Goal: Task Accomplishment & Management: Use online tool/utility

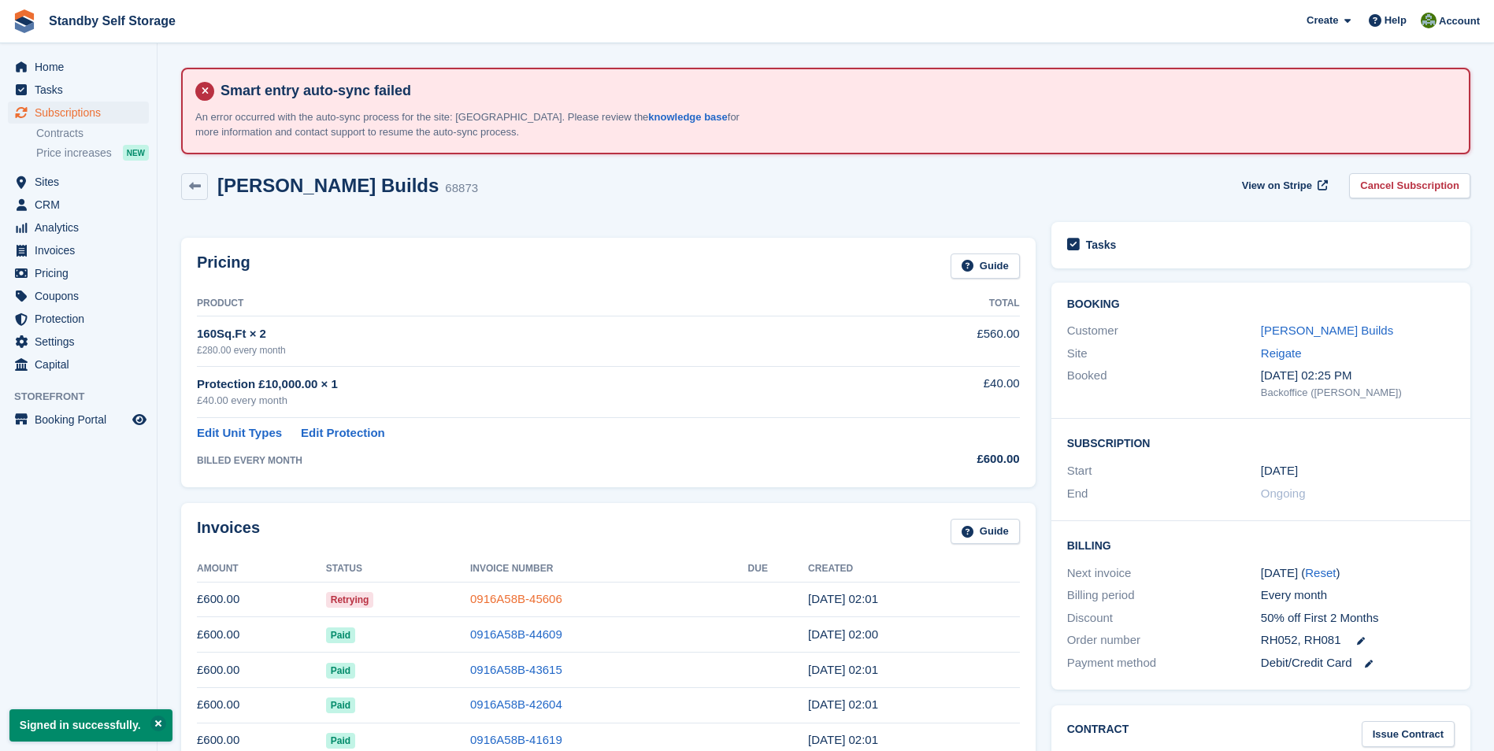
click at [527, 601] on link "0916A58B-45606" at bounding box center [516, 598] width 92 height 13
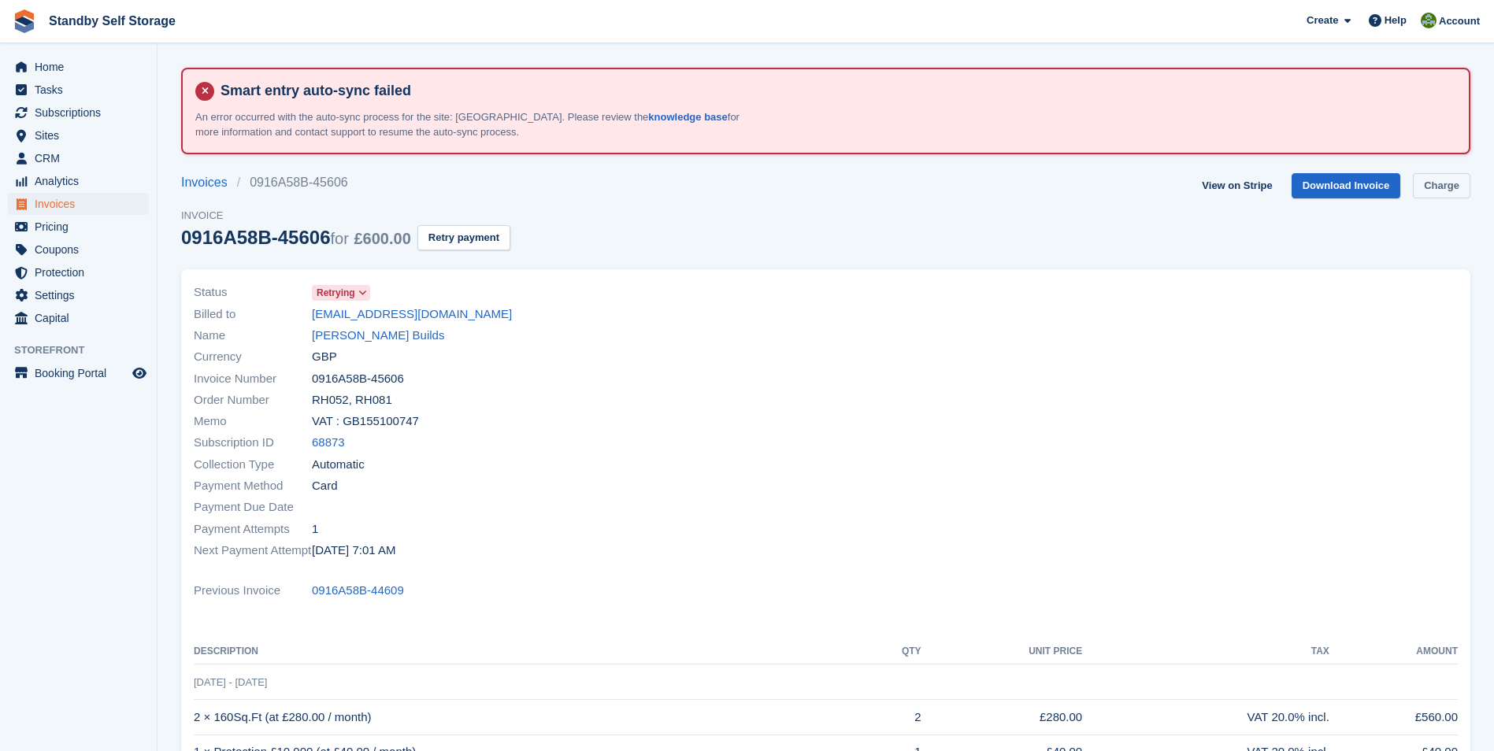
click at [1440, 188] on link "Charge" at bounding box center [1441, 186] width 57 height 26
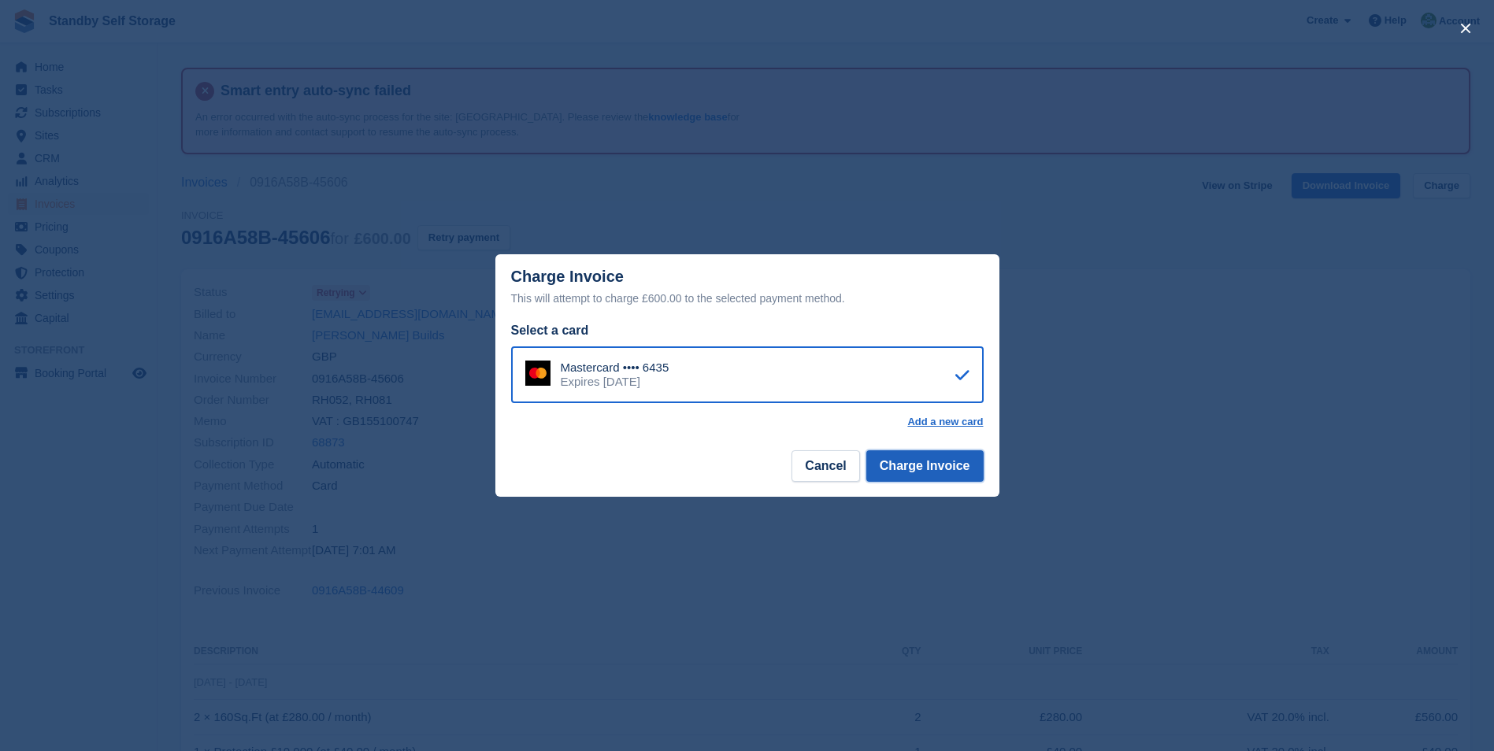
click at [950, 466] on button "Charge Invoice" at bounding box center [924, 467] width 117 height 32
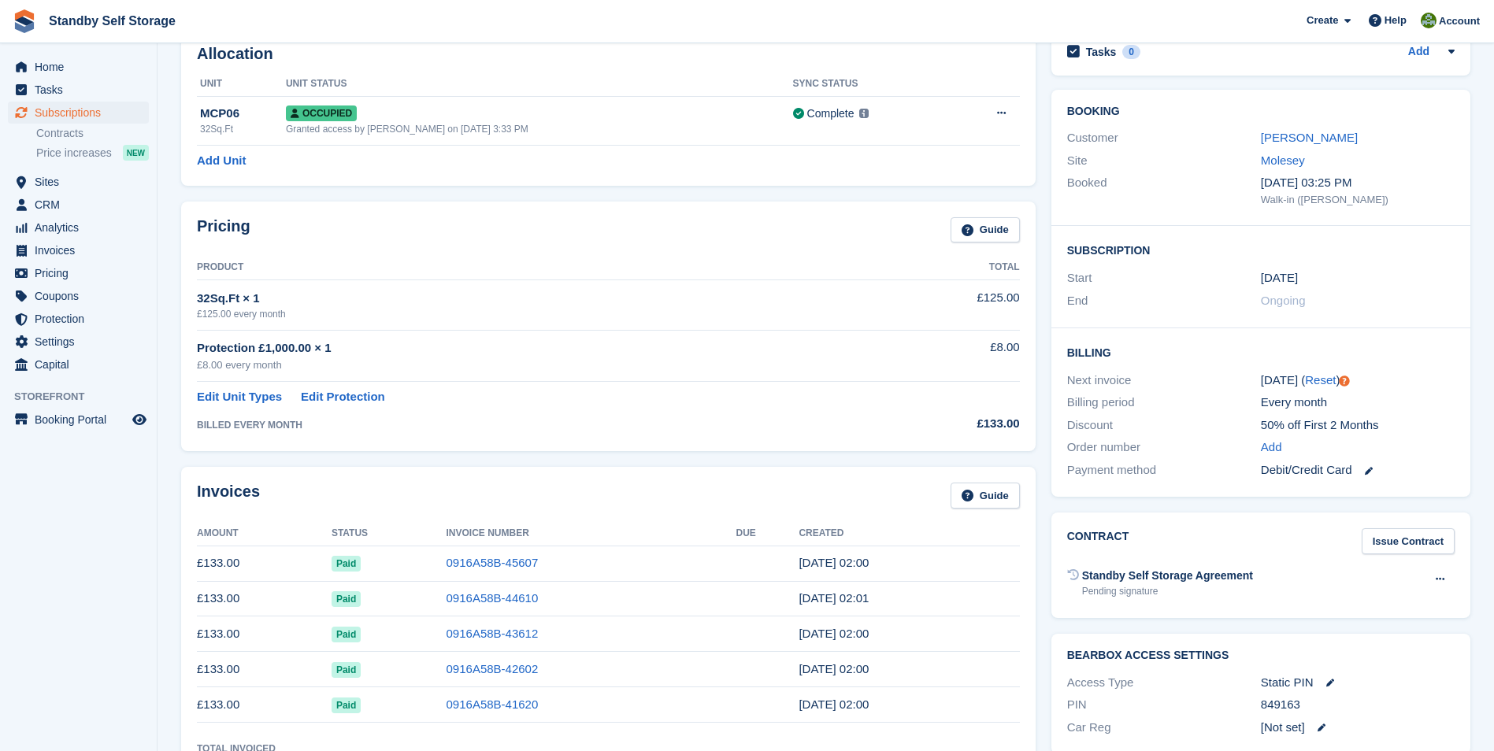
scroll to position [221, 0]
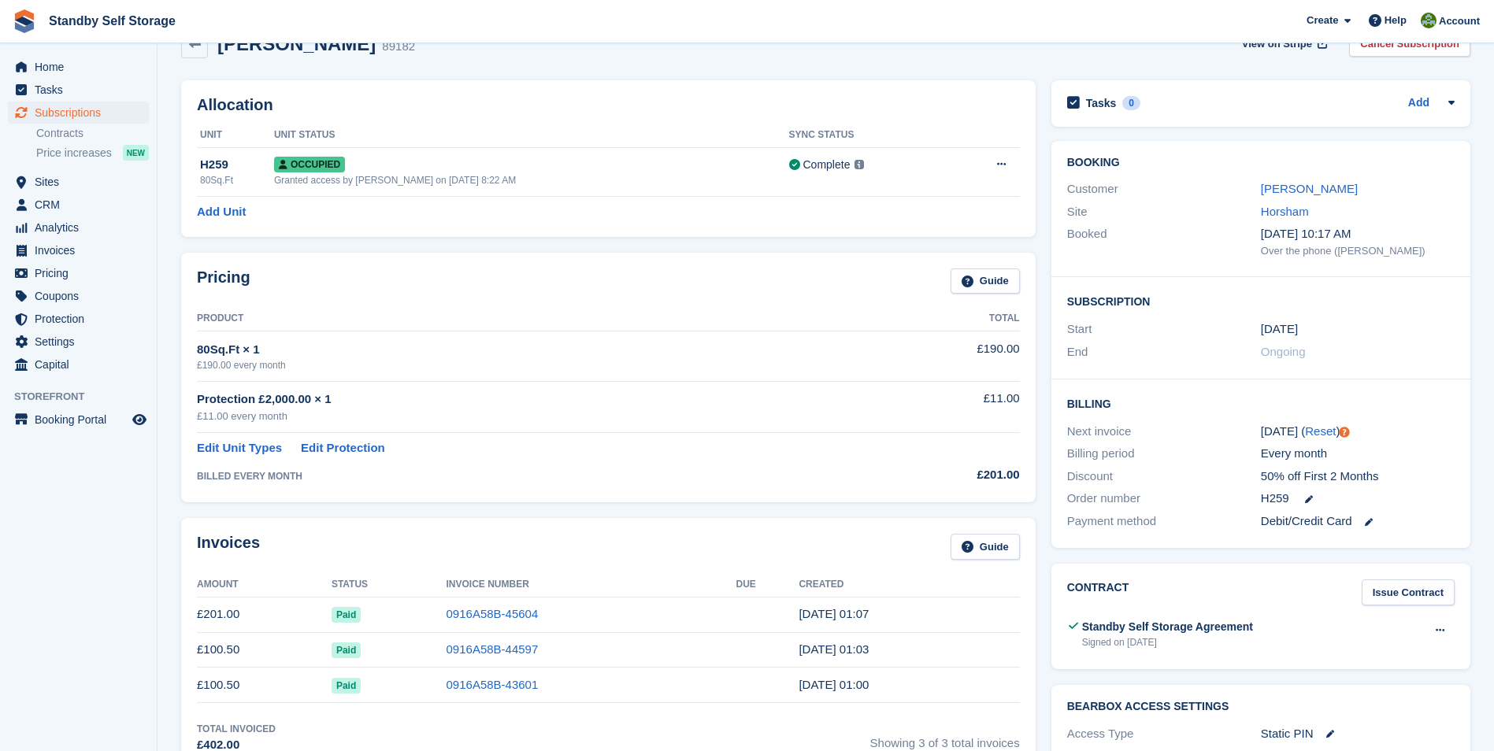
scroll to position [180, 0]
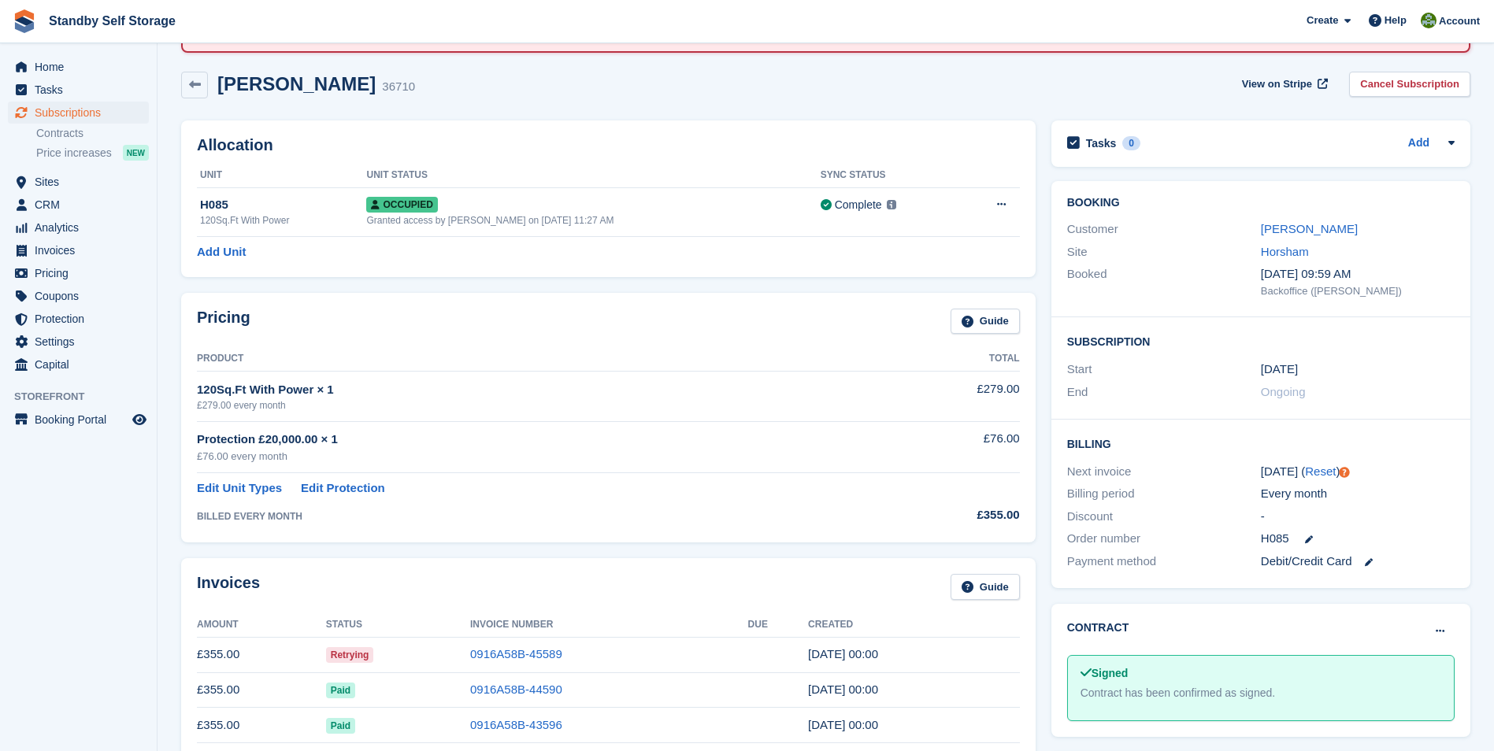
scroll to position [103, 0]
click at [512, 647] on link "0916A58B-45589" at bounding box center [516, 652] width 92 height 13
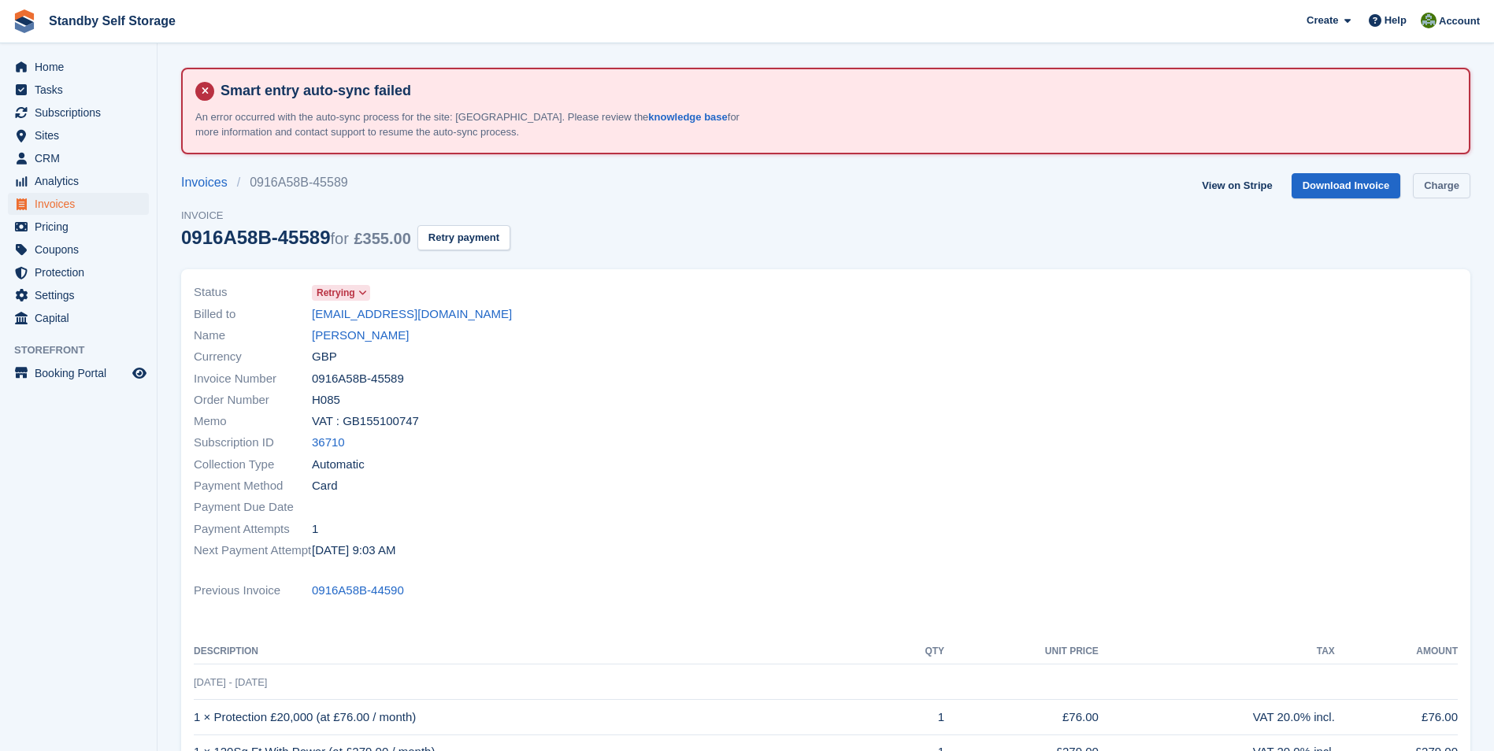
click at [1432, 183] on link "Charge" at bounding box center [1441, 186] width 57 height 26
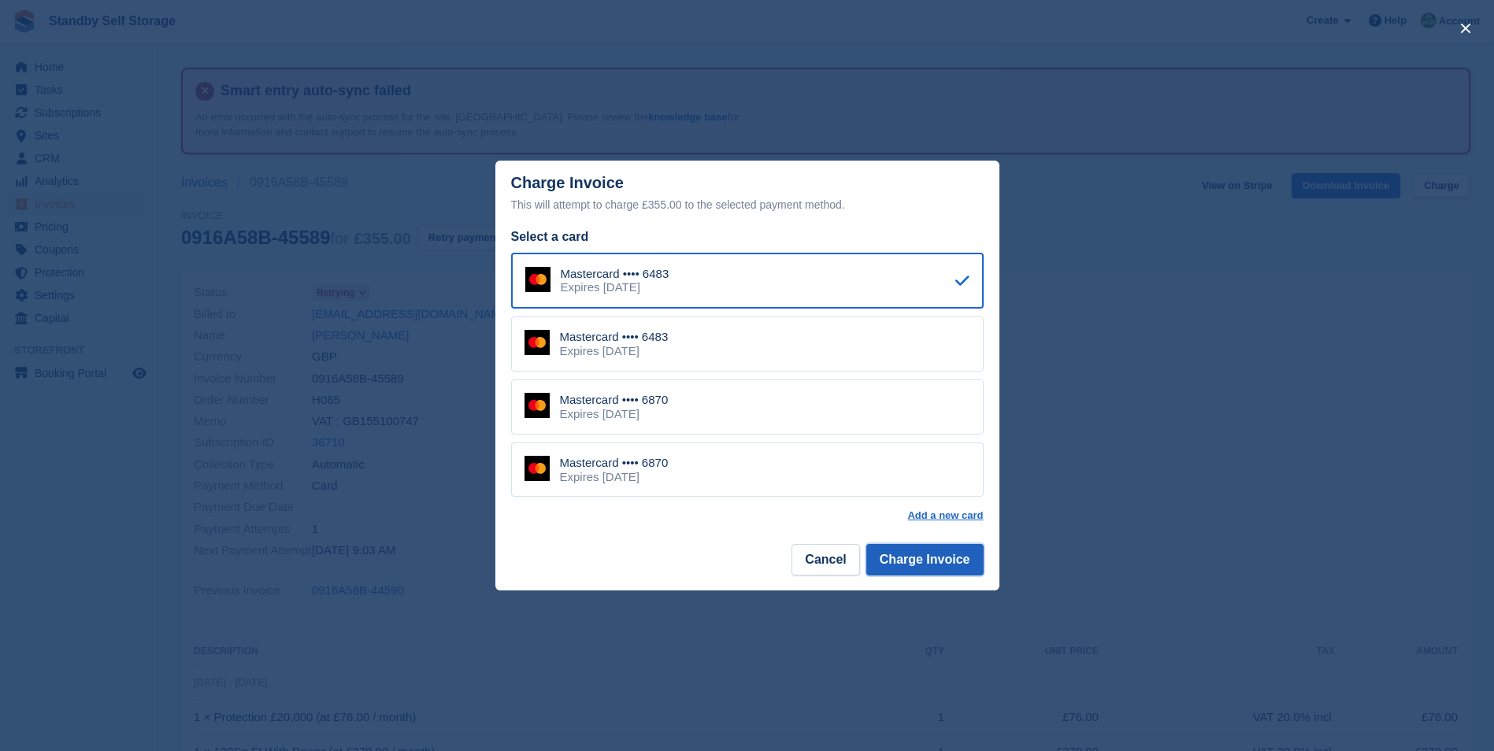
click at [933, 564] on button "Charge Invoice" at bounding box center [924, 560] width 117 height 32
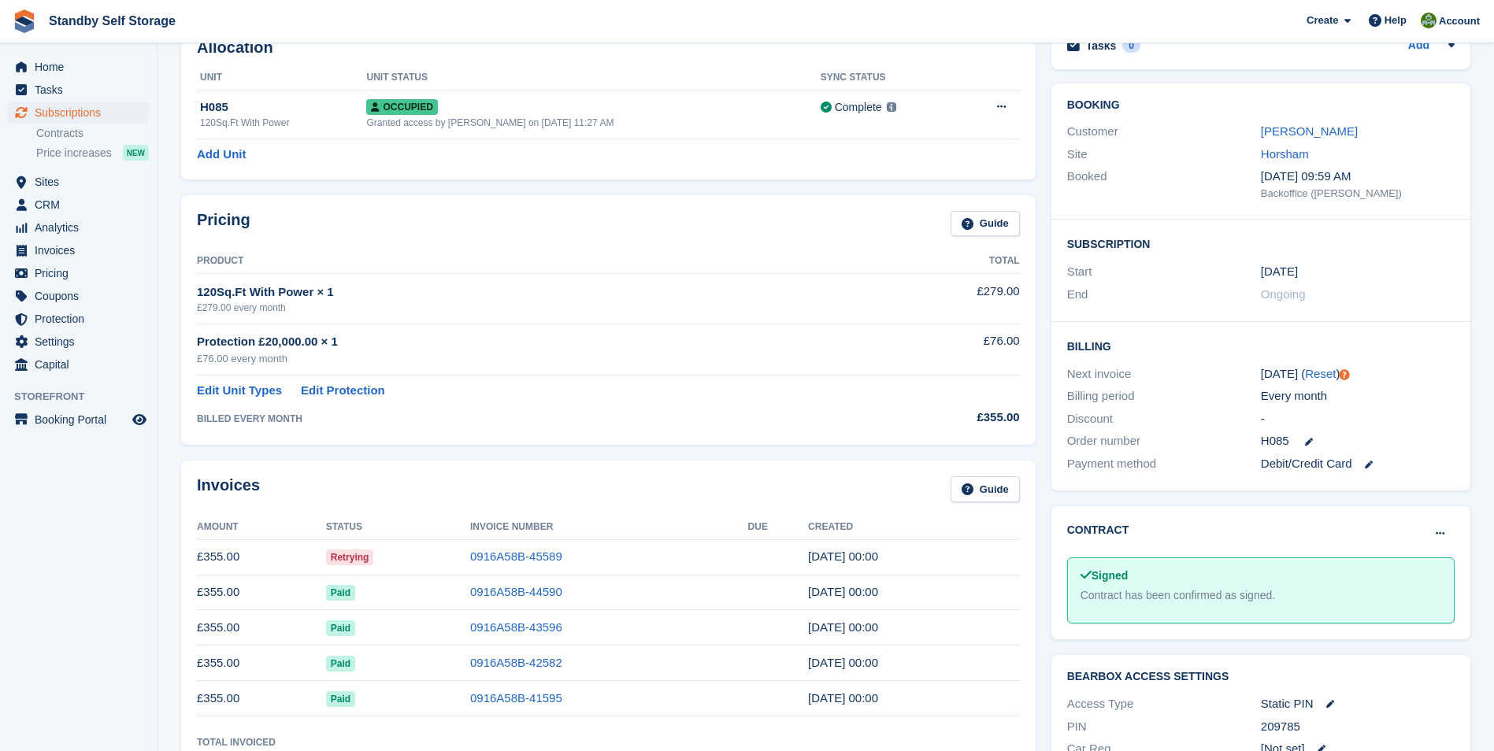
scroll to position [216, 0]
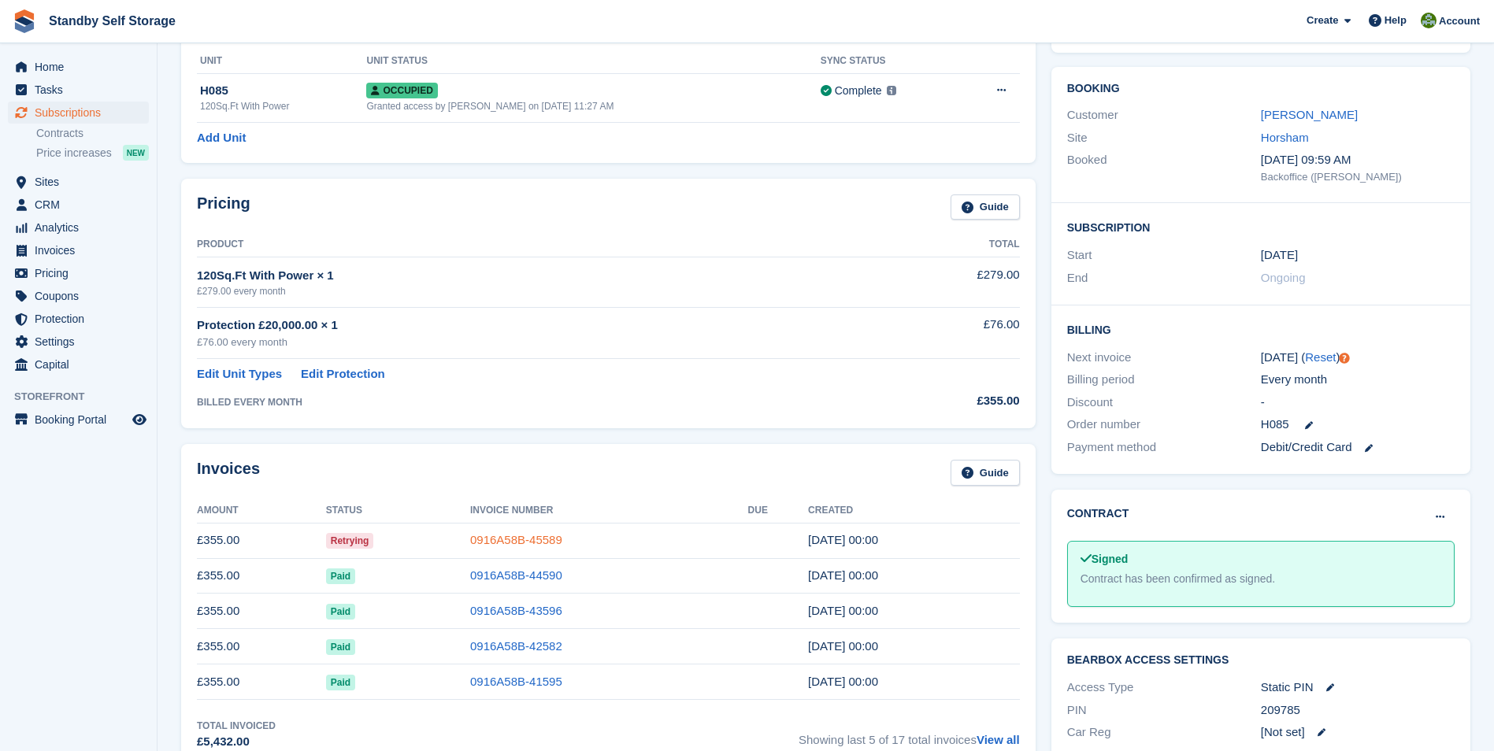
click at [540, 540] on link "0916A58B-45589" at bounding box center [516, 539] width 92 height 13
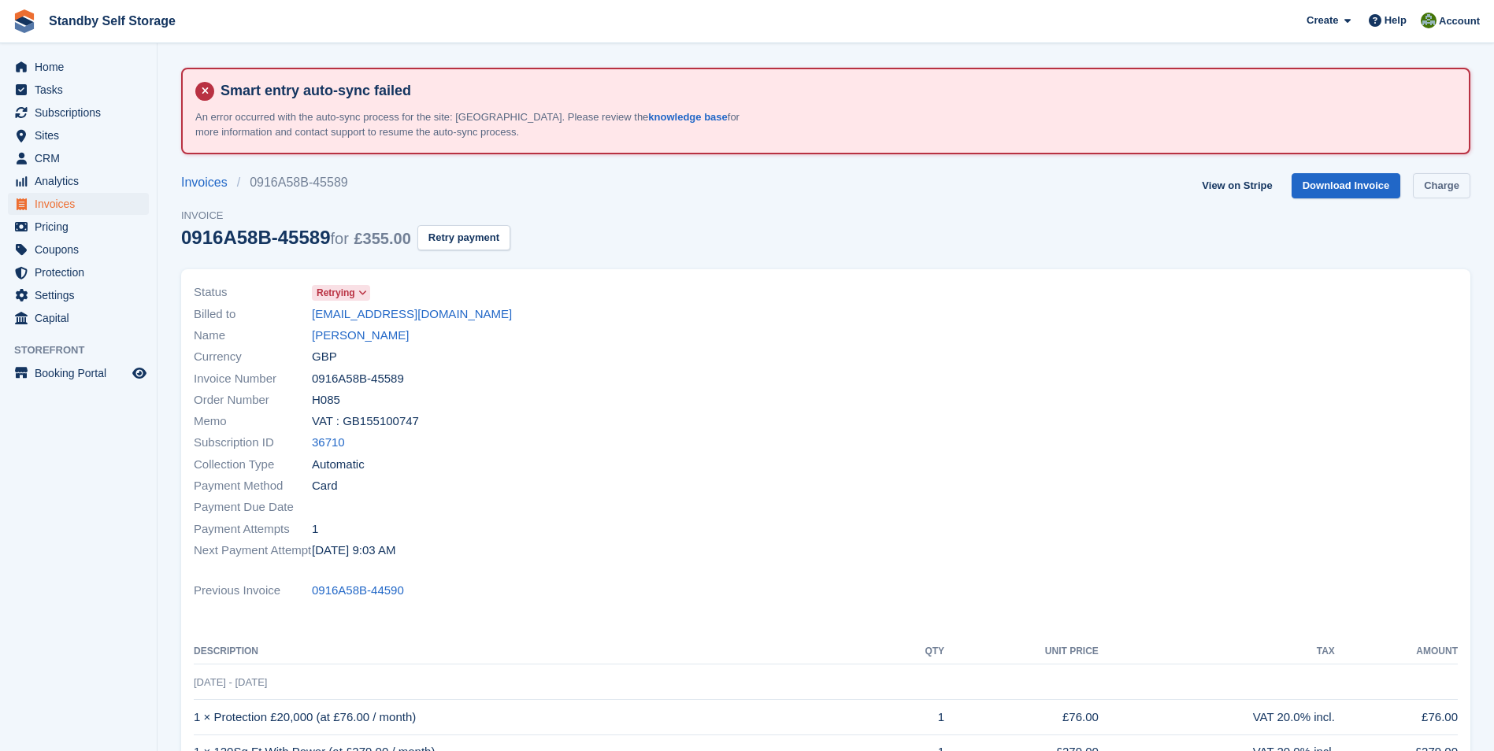
click at [1428, 180] on link "Charge" at bounding box center [1441, 186] width 57 height 26
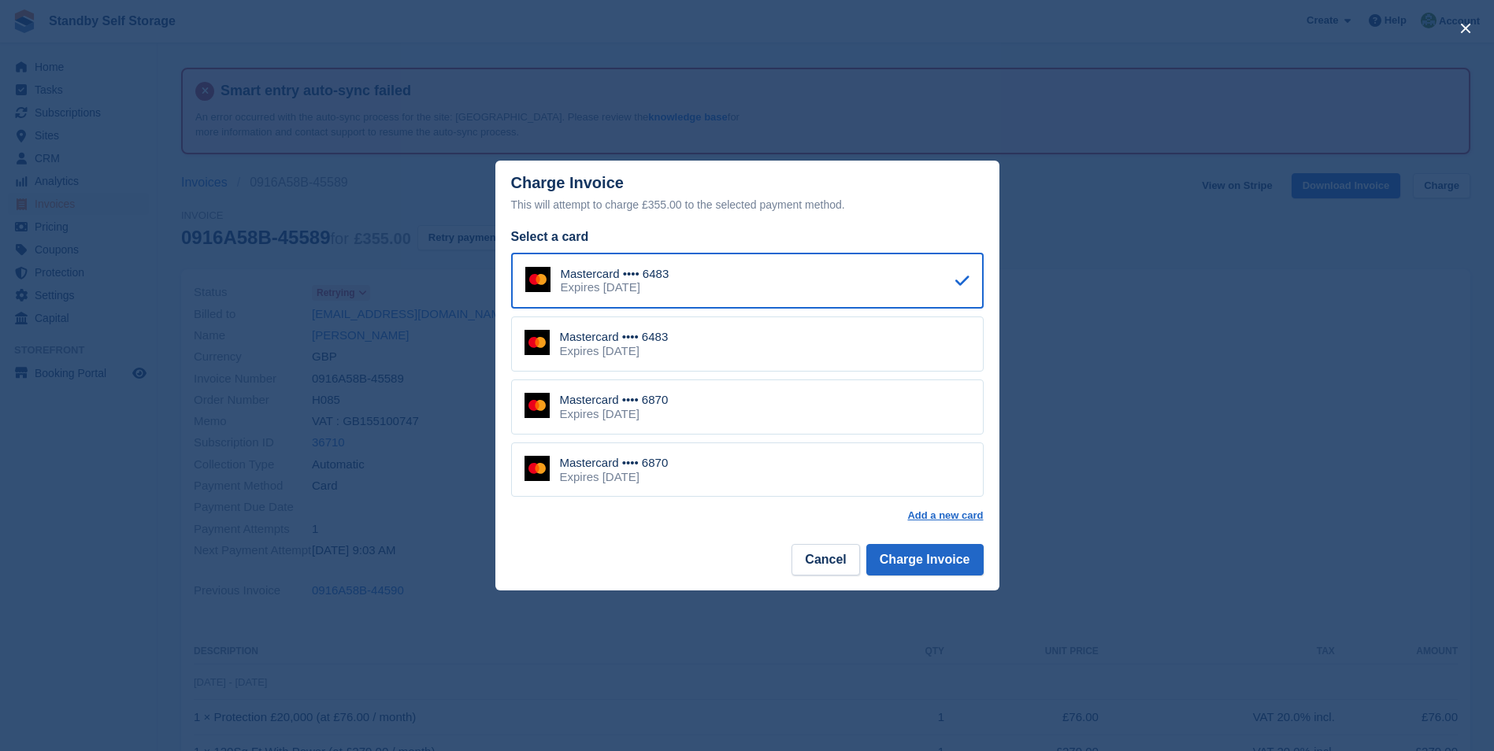
click at [762, 401] on div "Mastercard •••• 6870 Expires May 2027" at bounding box center [747, 407] width 473 height 55
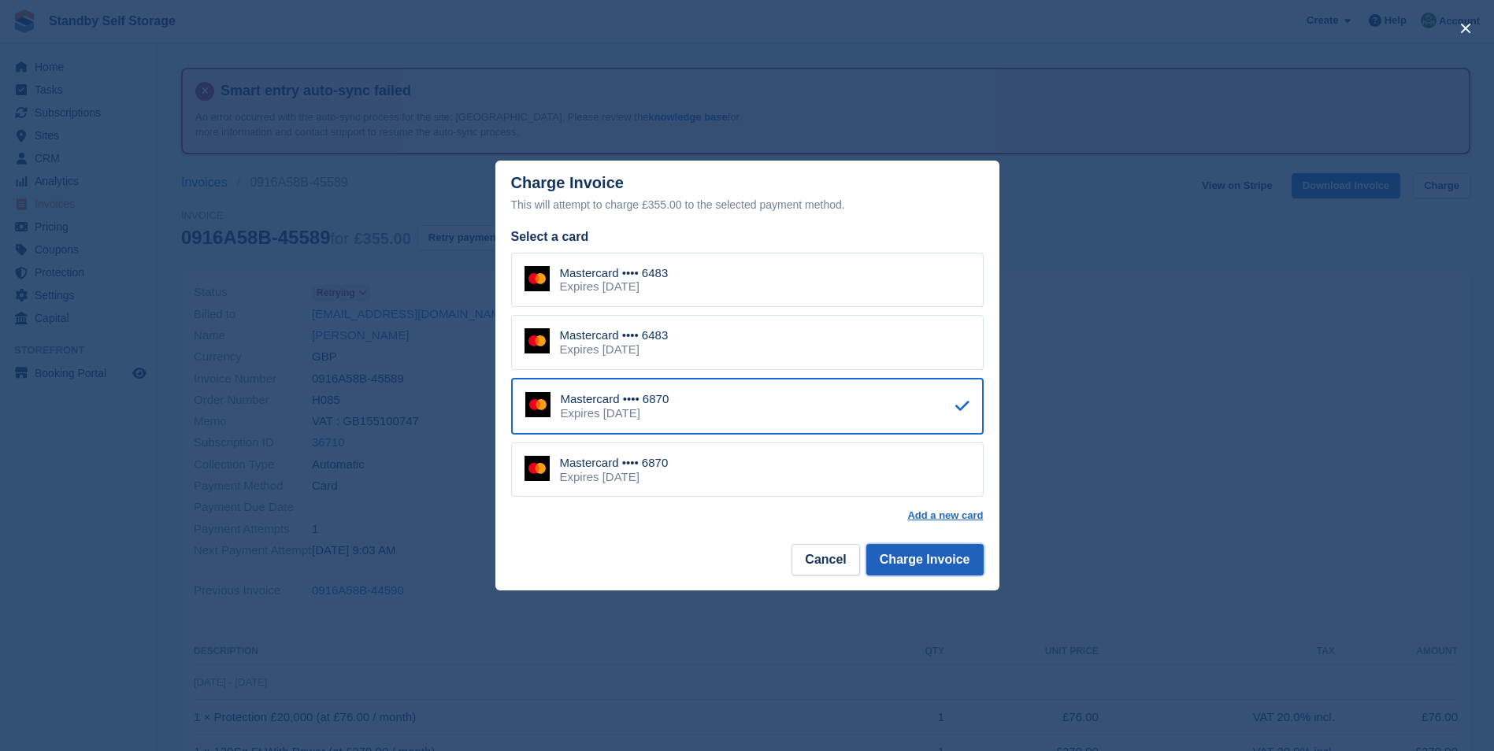
click at [918, 557] on button "Charge Invoice" at bounding box center [924, 560] width 117 height 32
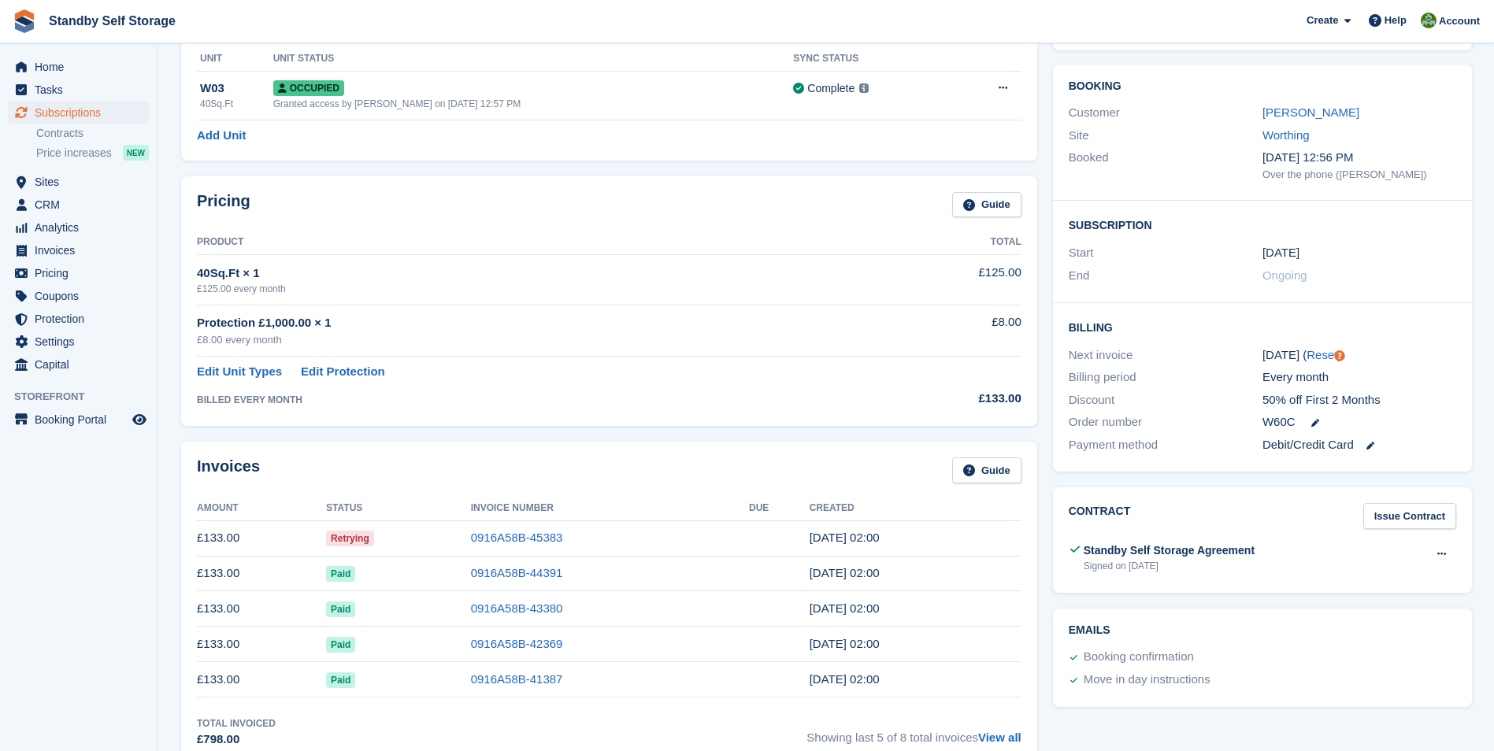
scroll to position [324, 0]
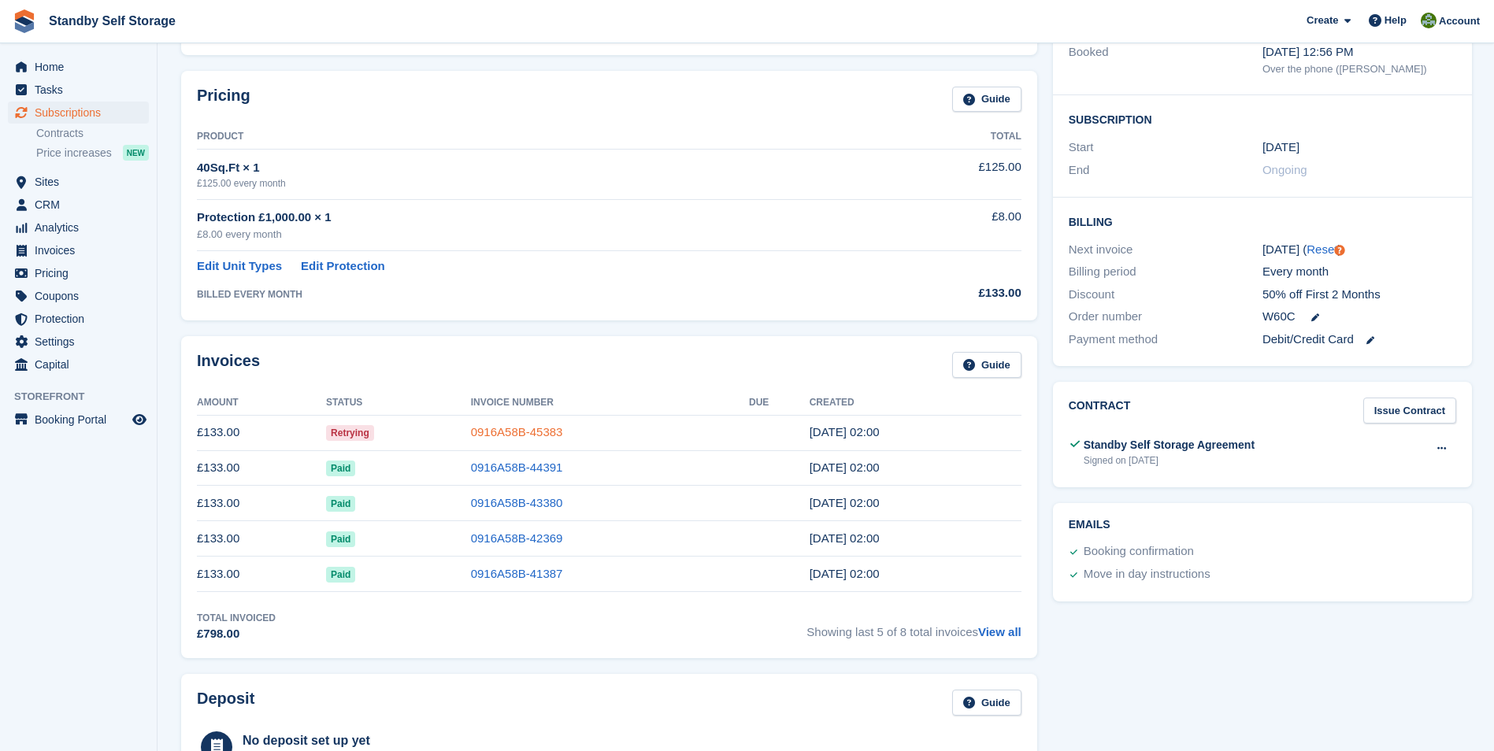
click at [518, 431] on link "0916A58B-45383" at bounding box center [517, 431] width 92 height 13
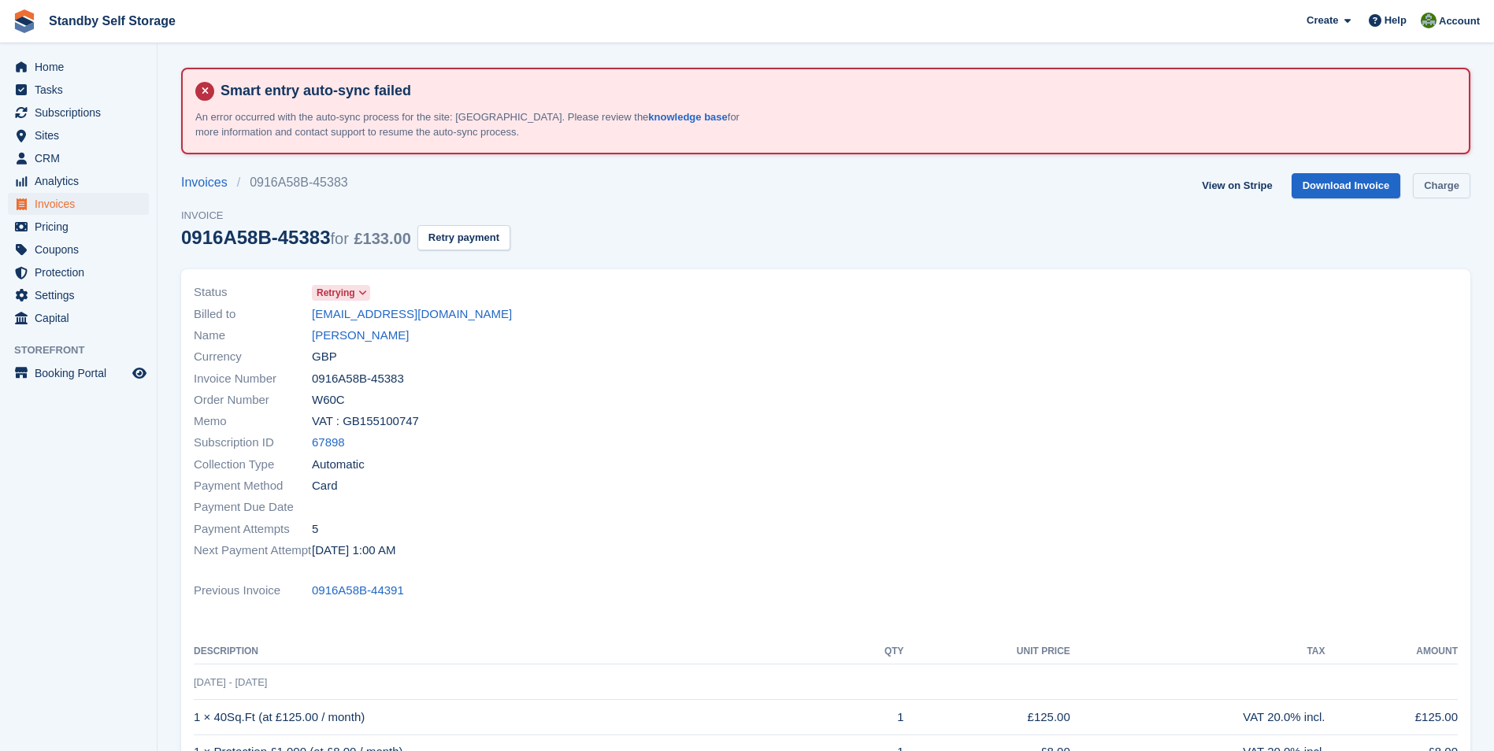
click at [1449, 187] on link "Charge" at bounding box center [1441, 186] width 57 height 26
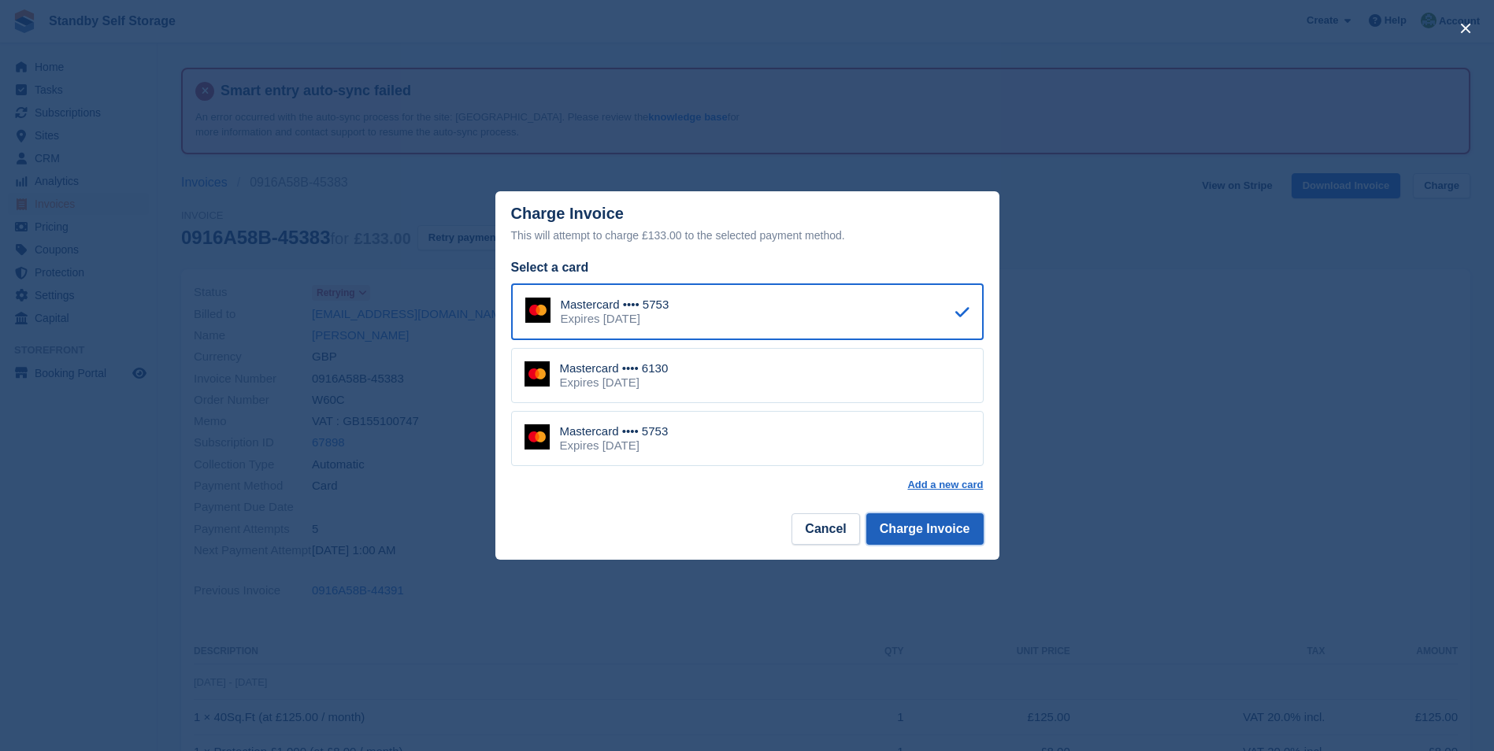
click at [914, 533] on button "Charge Invoice" at bounding box center [924, 530] width 117 height 32
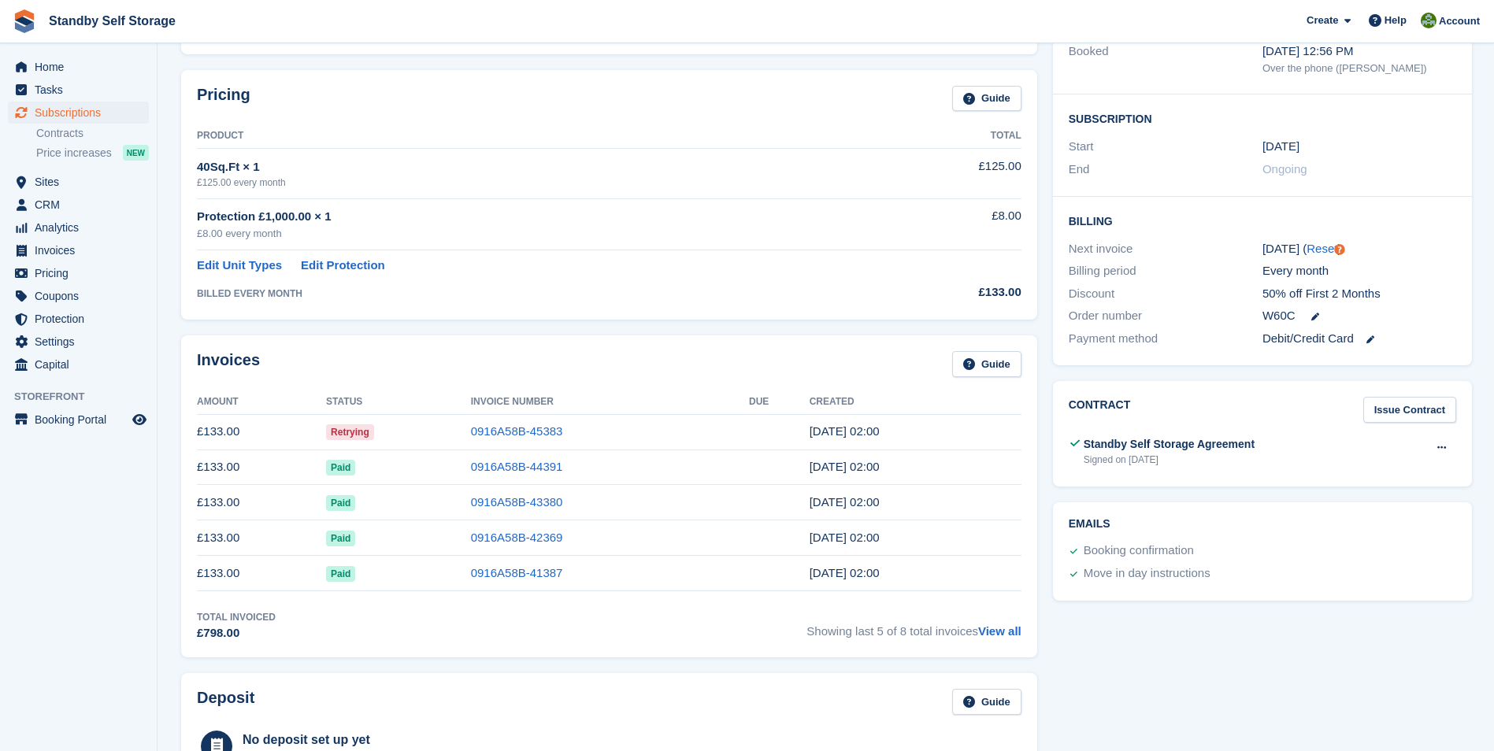
scroll to position [428, 0]
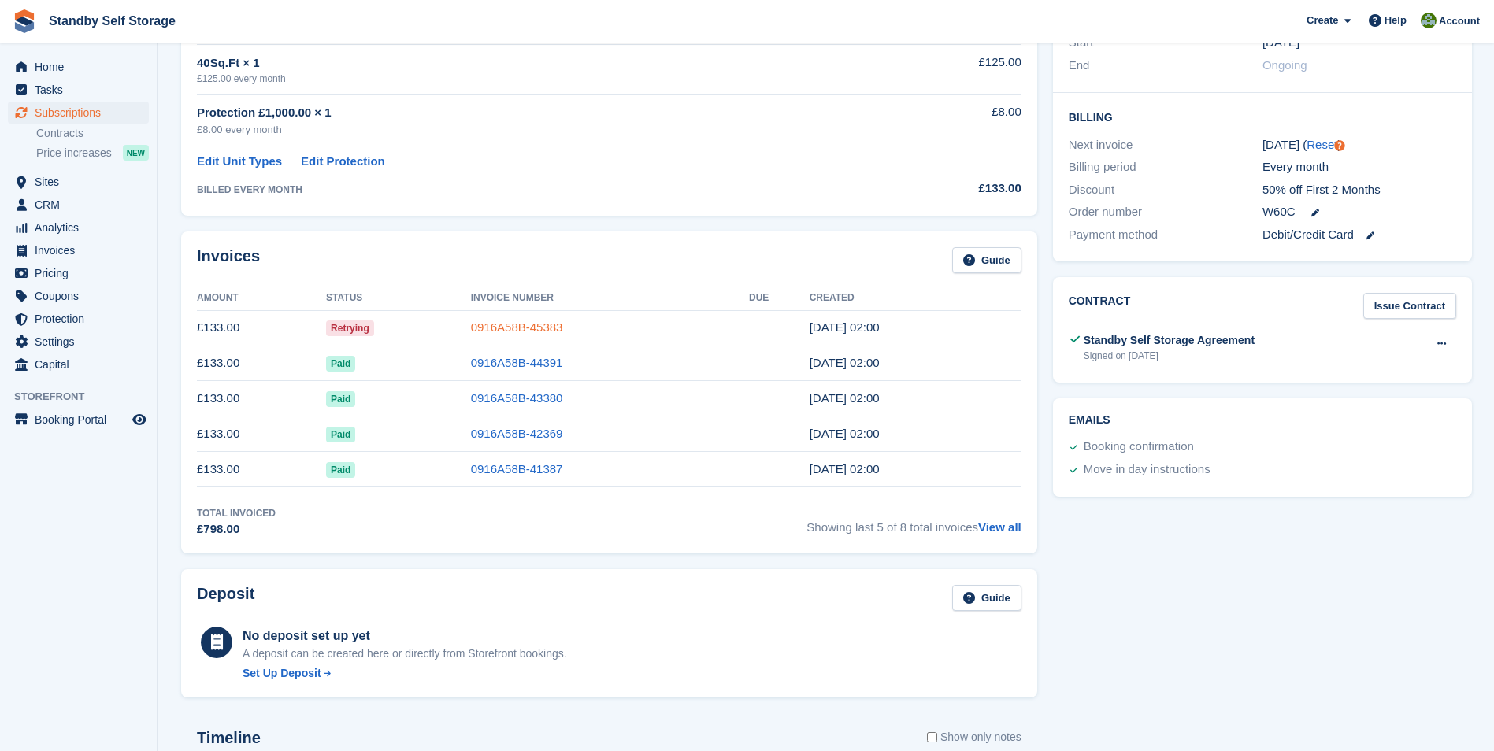
click at [540, 325] on link "0916A58B-45383" at bounding box center [517, 327] width 92 height 13
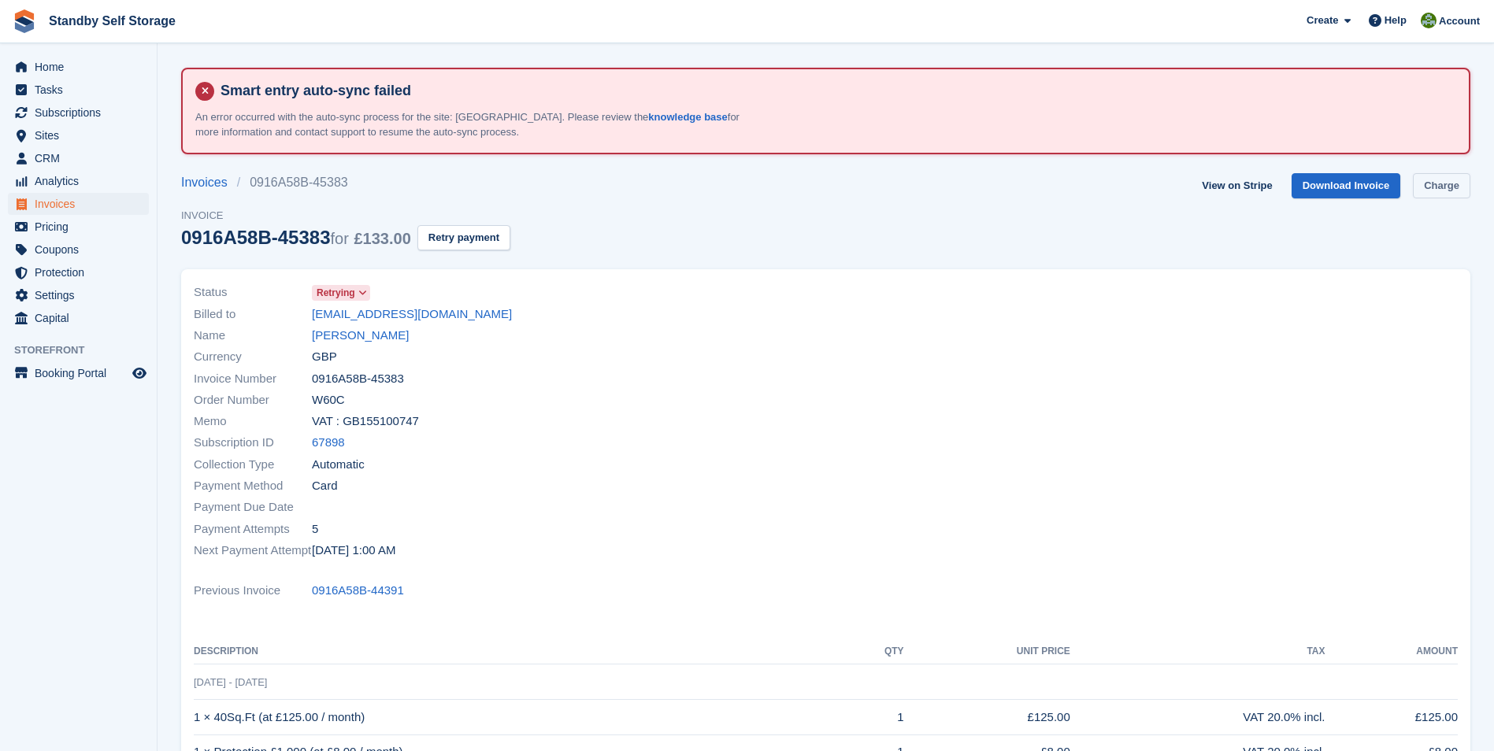
click at [1452, 186] on link "Charge" at bounding box center [1441, 186] width 57 height 26
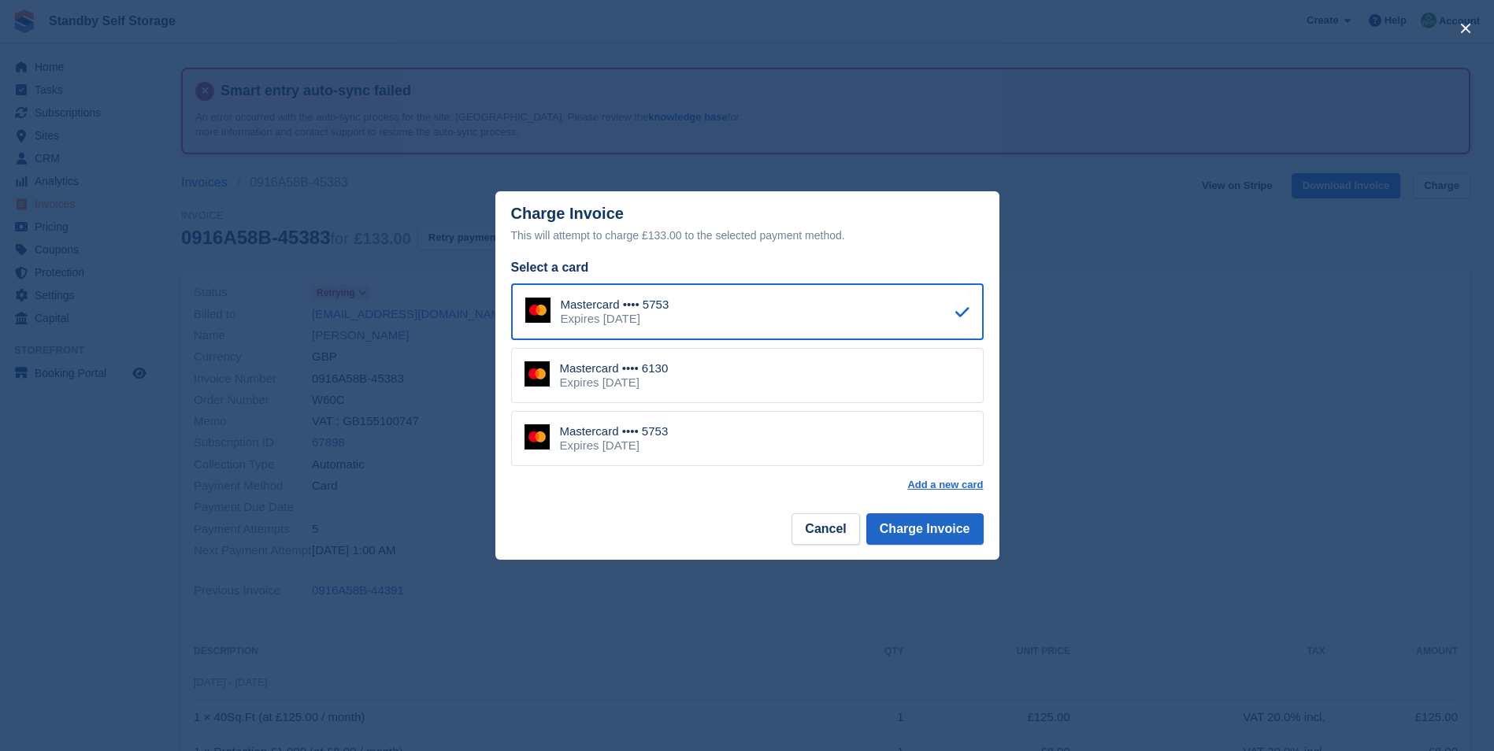
click at [666, 387] on div "Expires March 2030" at bounding box center [614, 383] width 109 height 14
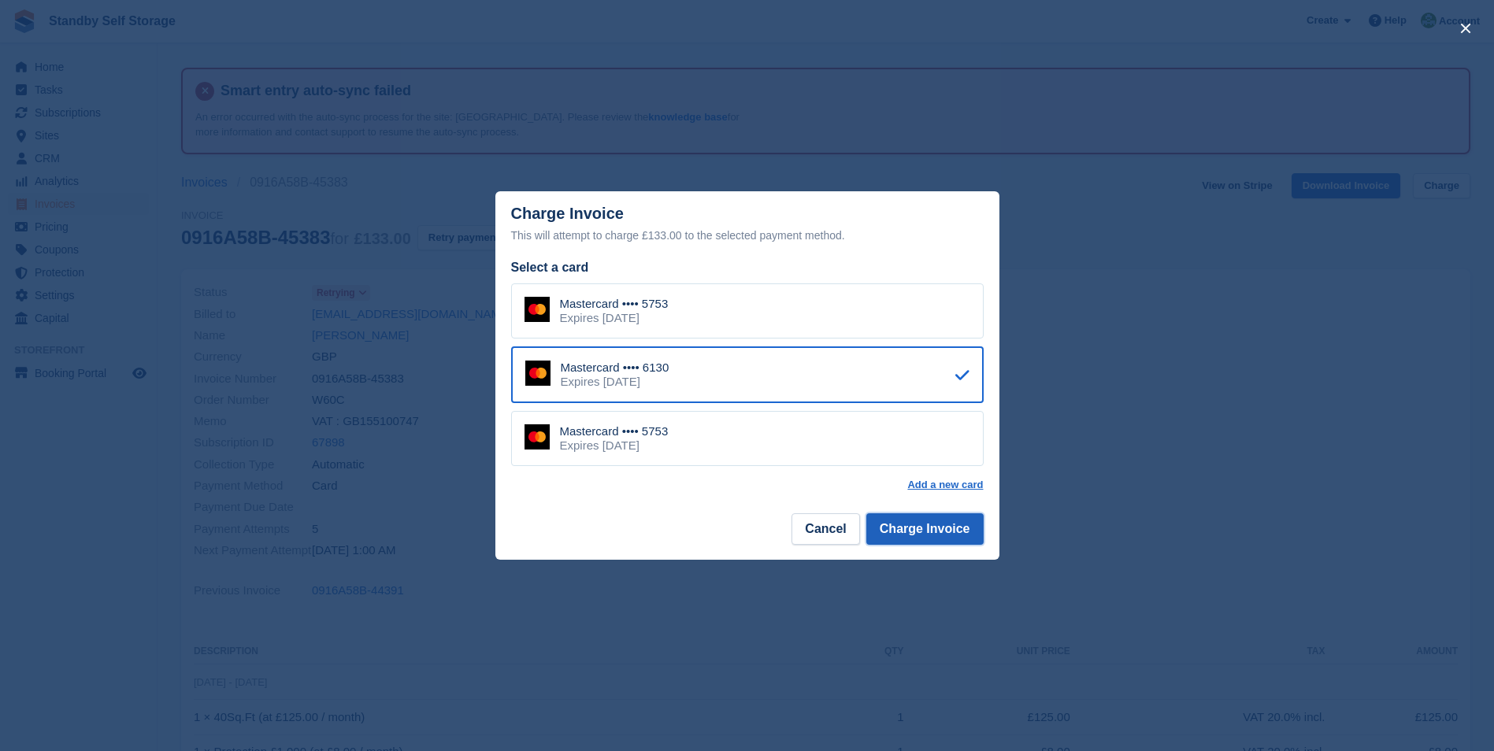
click at [900, 529] on button "Charge Invoice" at bounding box center [924, 530] width 117 height 32
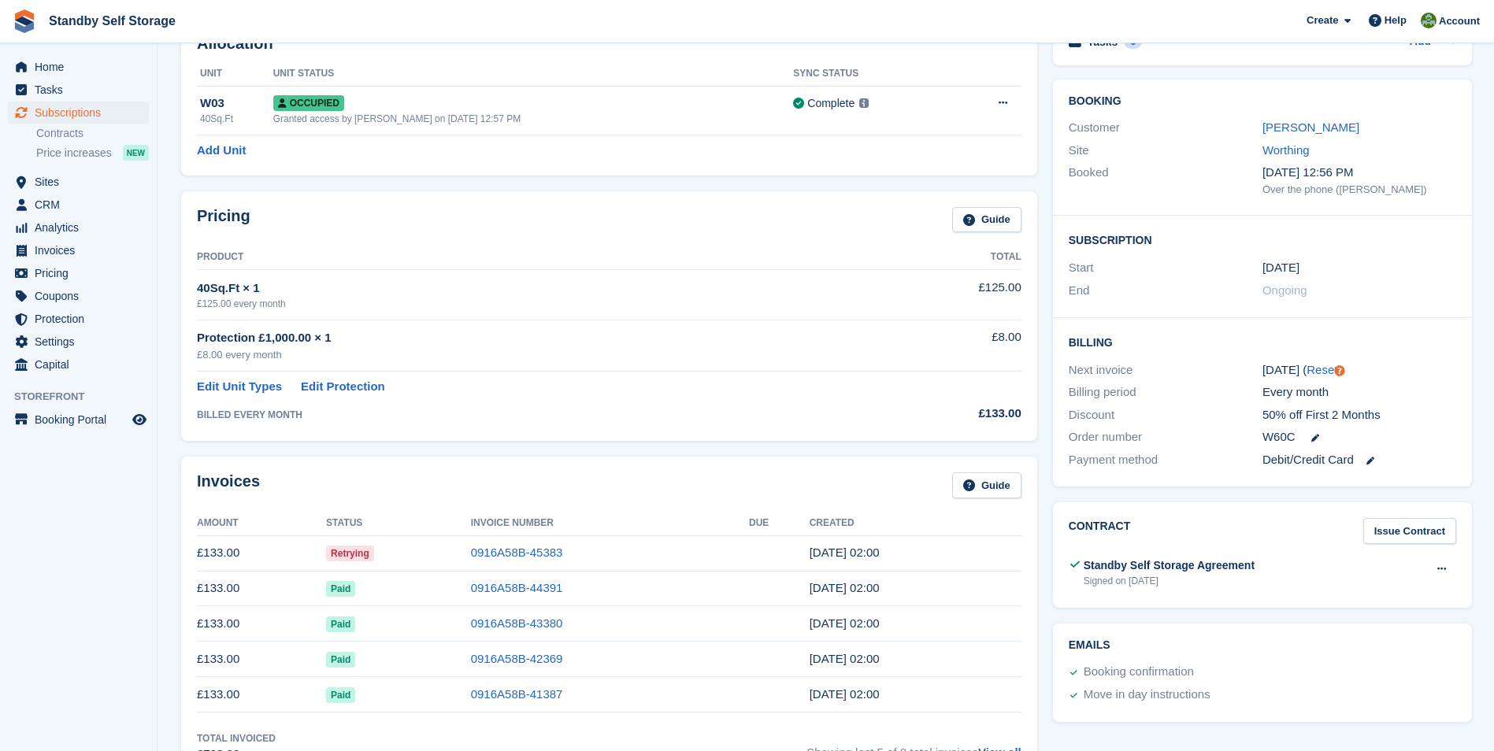
scroll to position [210, 0]
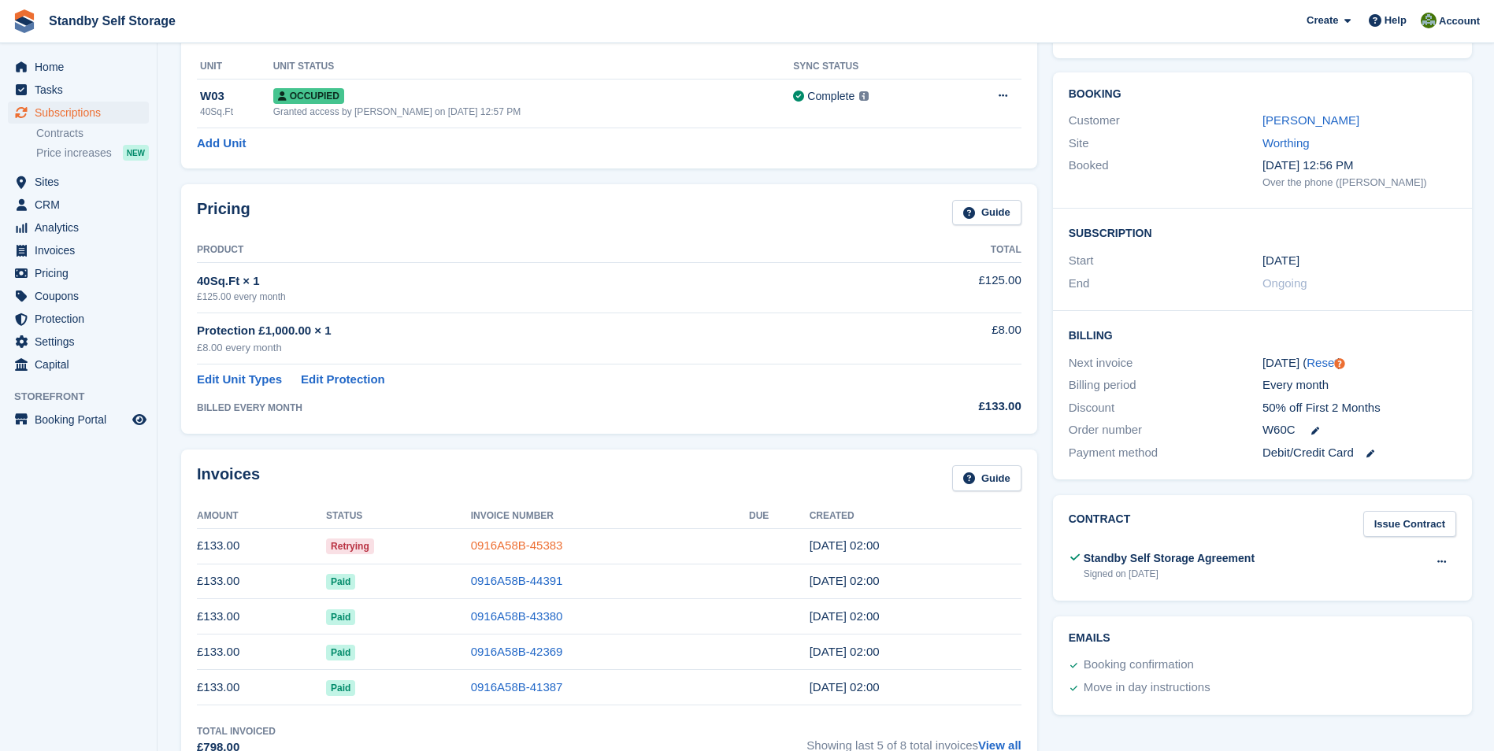
click at [496, 542] on link "0916A58B-45383" at bounding box center [517, 545] width 92 height 13
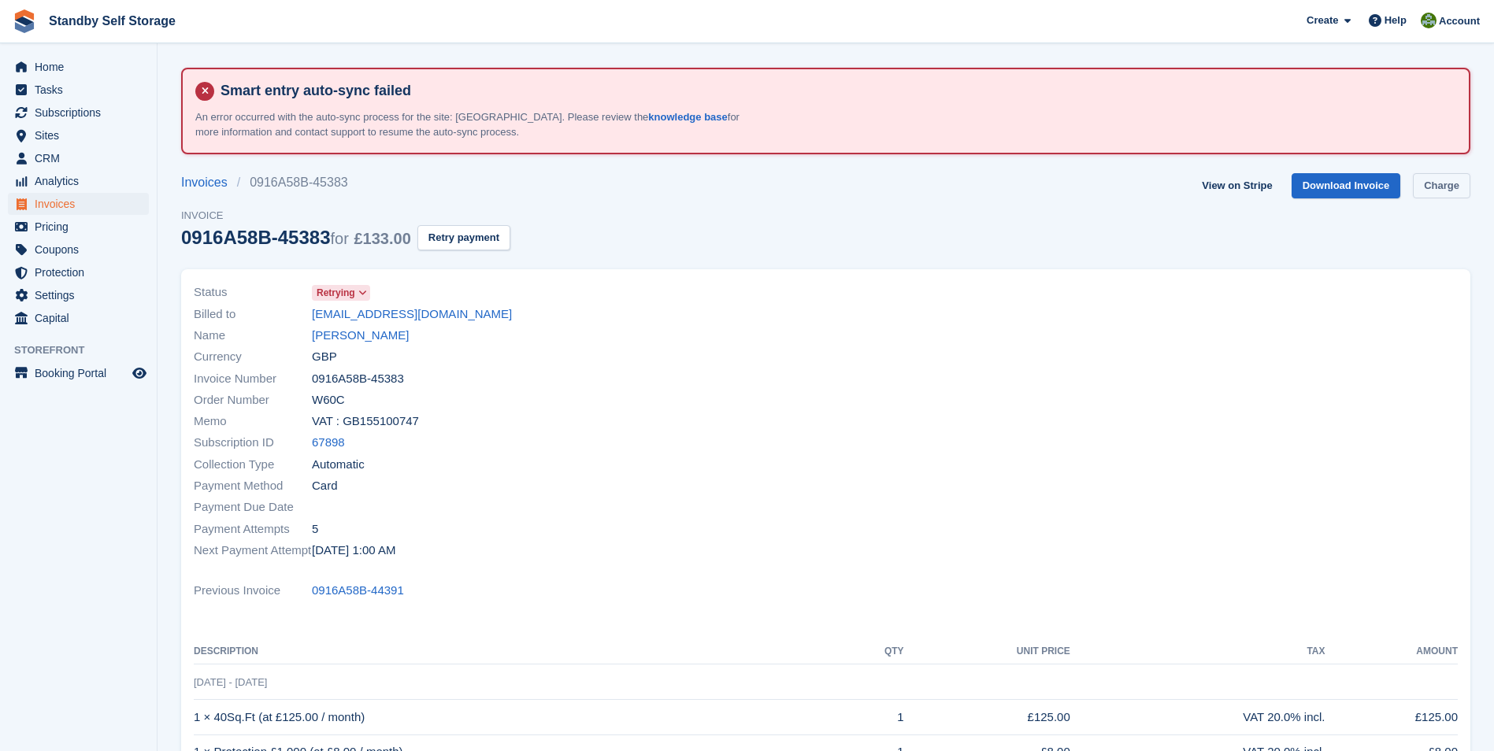
click at [1456, 184] on link "Charge" at bounding box center [1441, 186] width 57 height 26
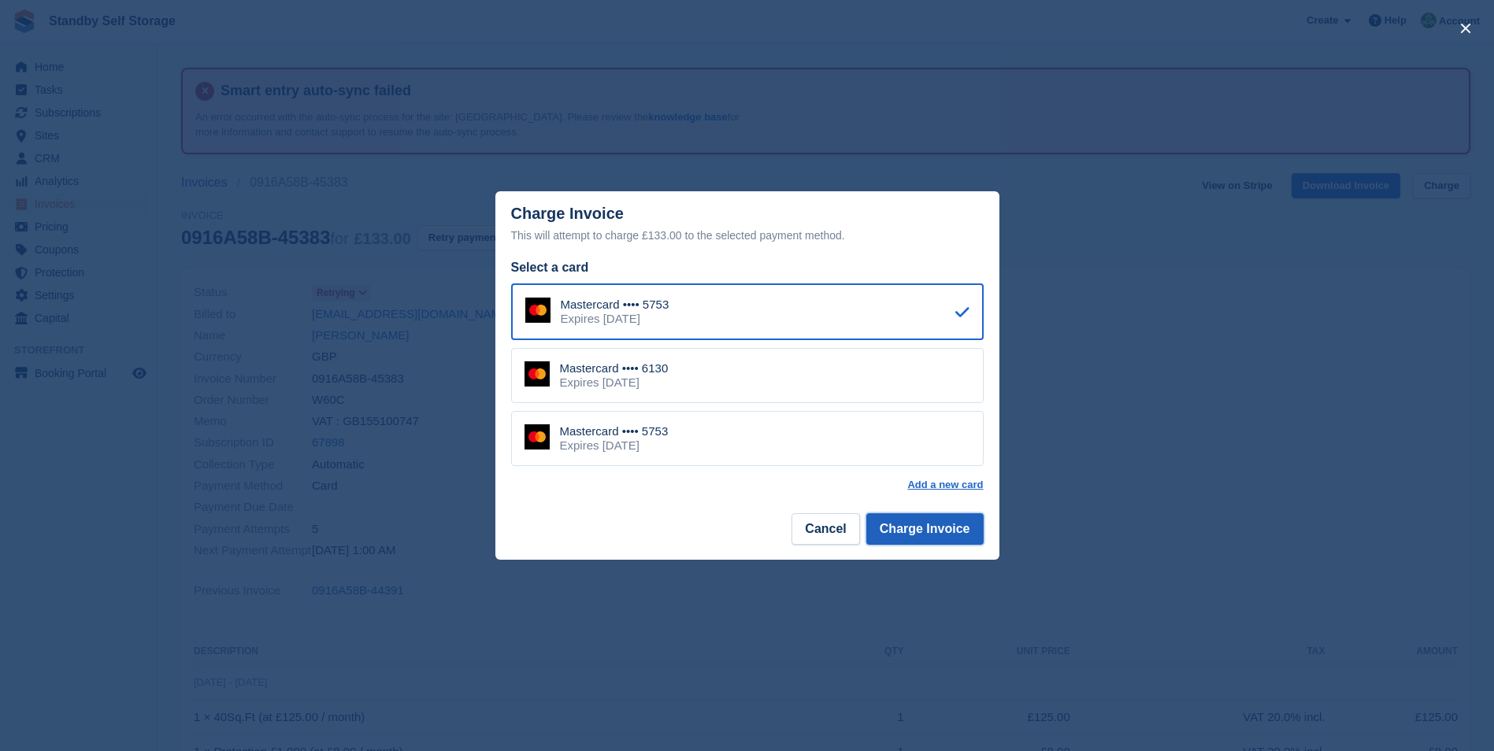
click at [927, 525] on button "Charge Invoice" at bounding box center [924, 530] width 117 height 32
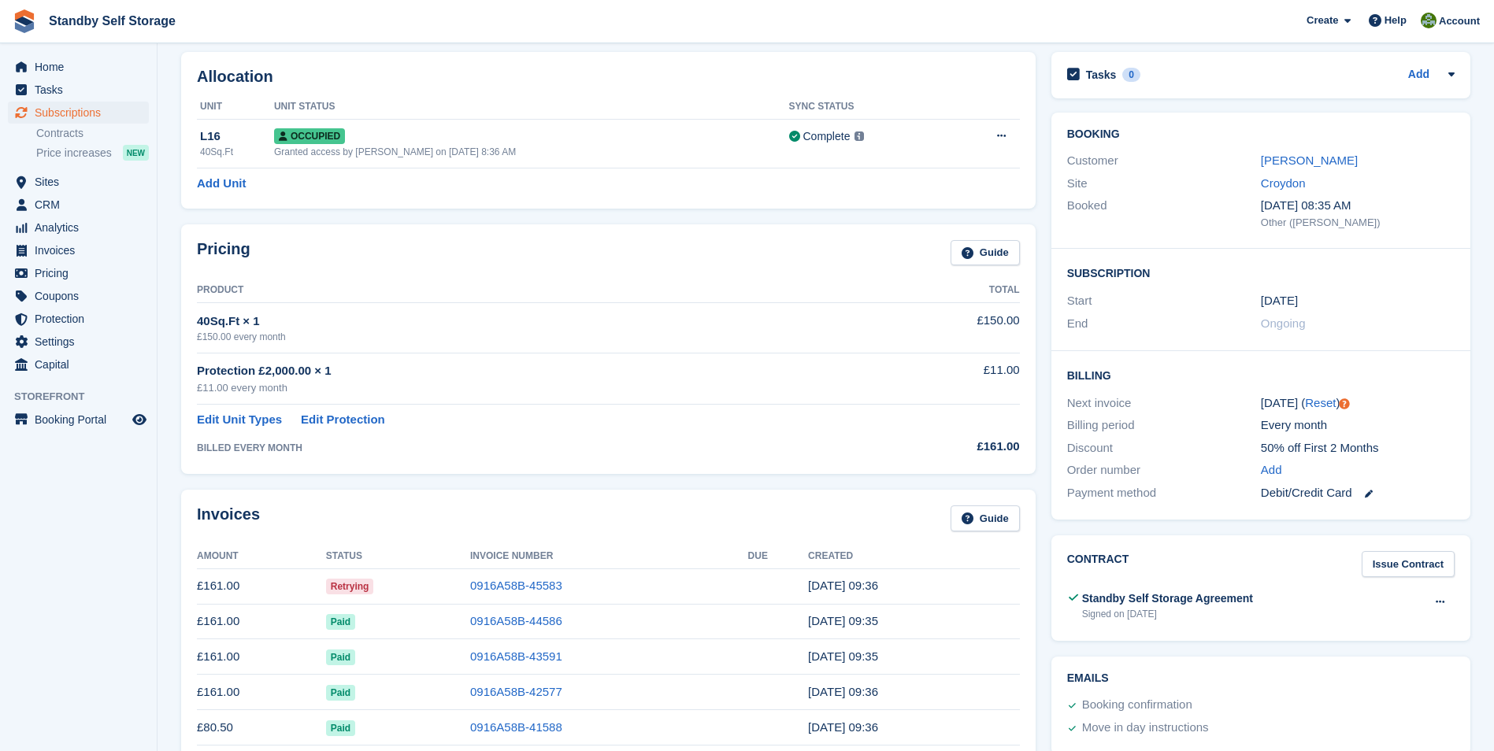
scroll to position [204, 0]
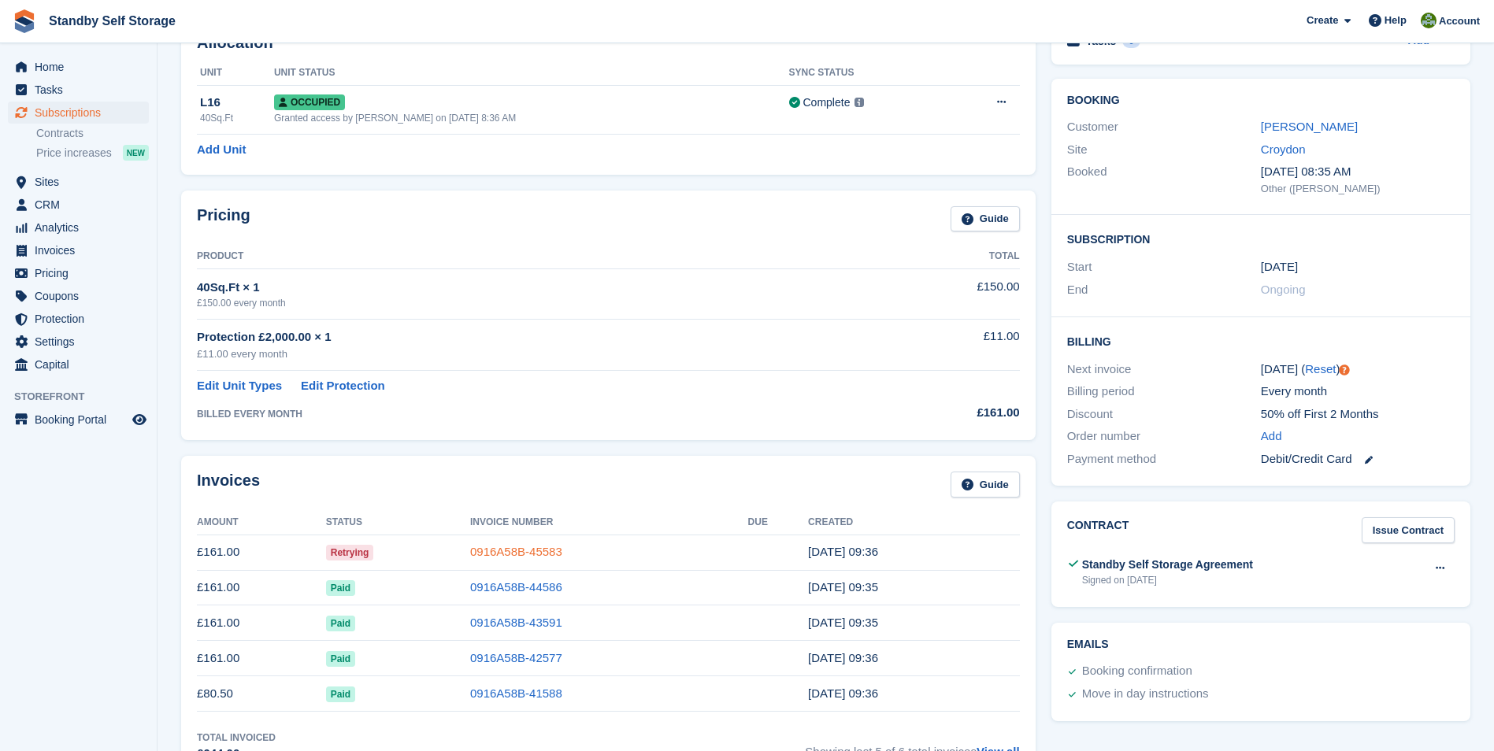
click at [495, 555] on link "0916A58B-45583" at bounding box center [516, 551] width 92 height 13
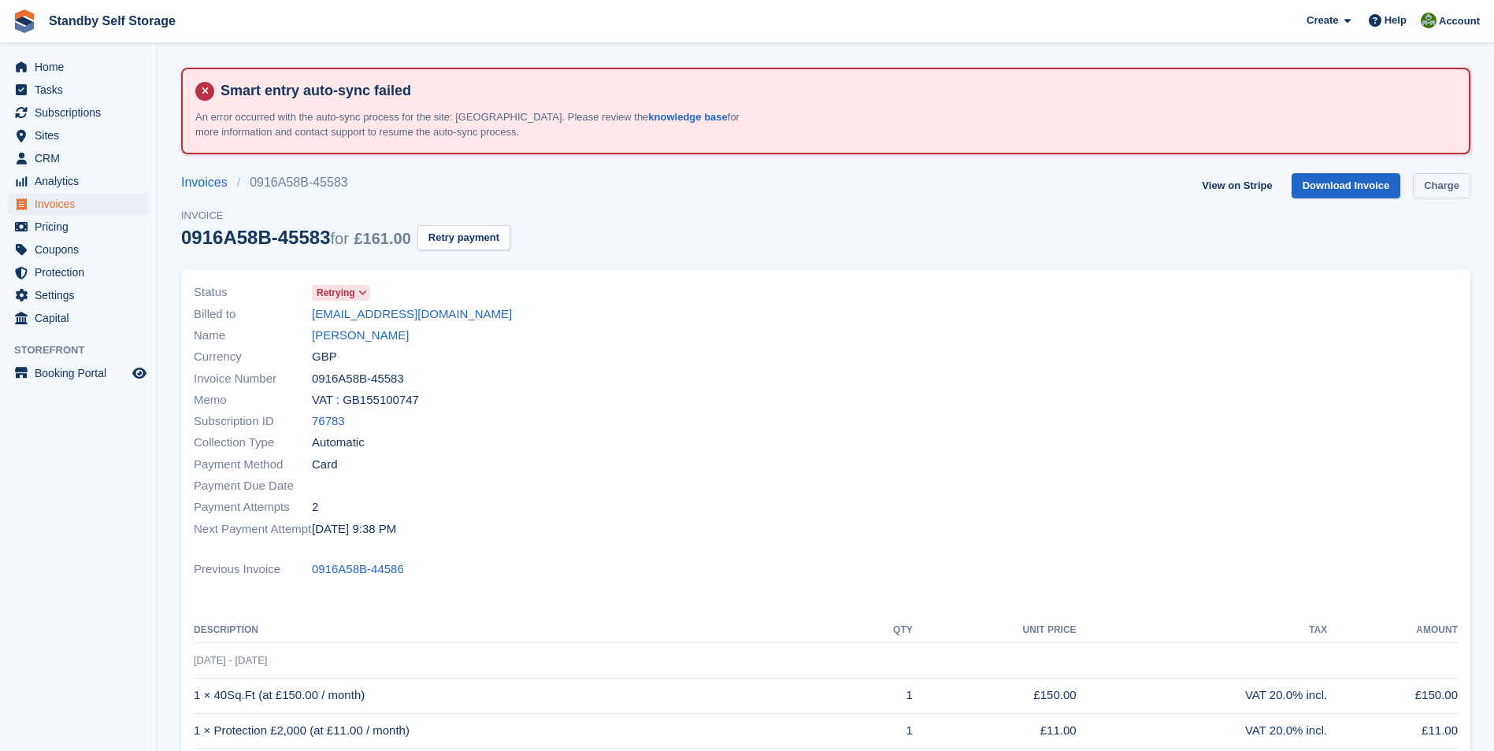
click at [1442, 191] on link "Charge" at bounding box center [1441, 186] width 57 height 26
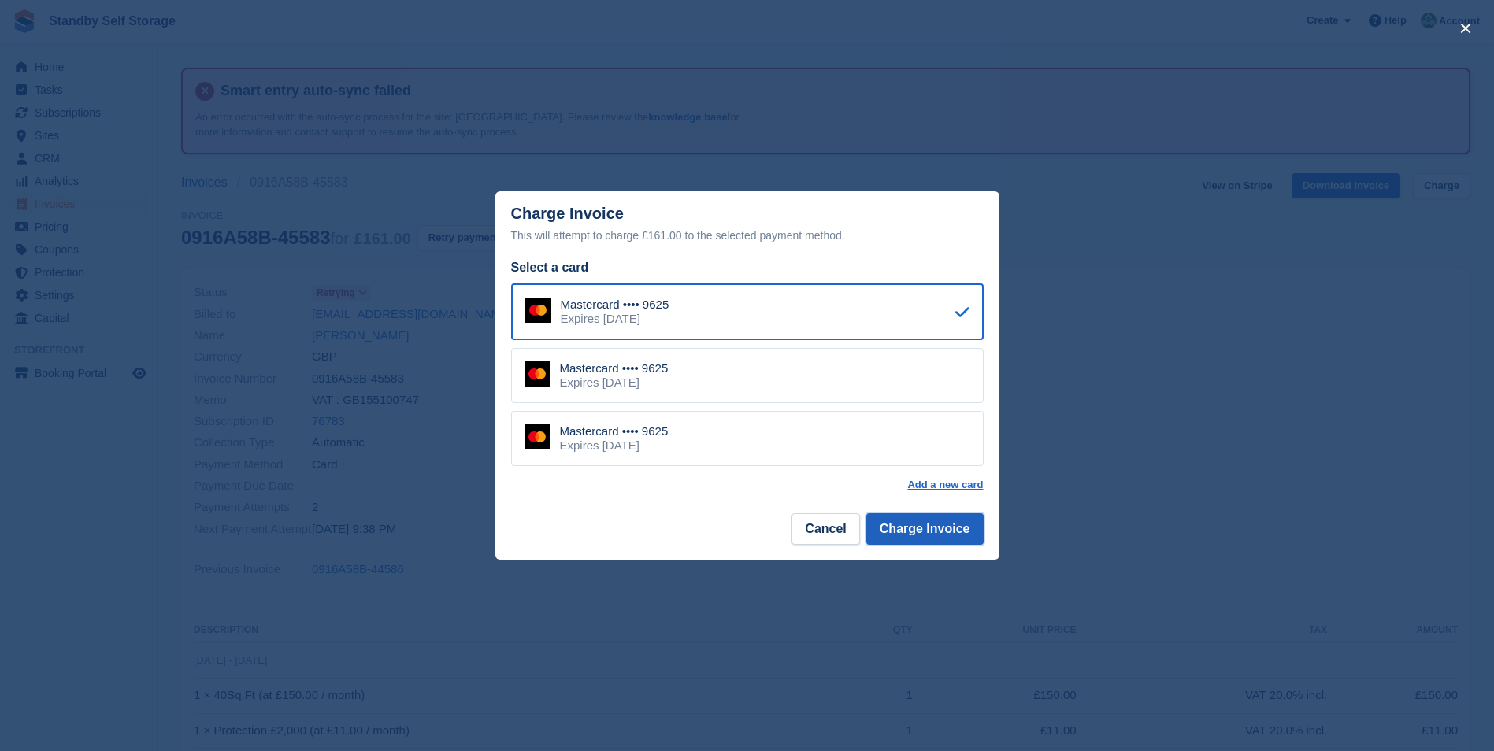
click at [907, 529] on button "Charge Invoice" at bounding box center [924, 530] width 117 height 32
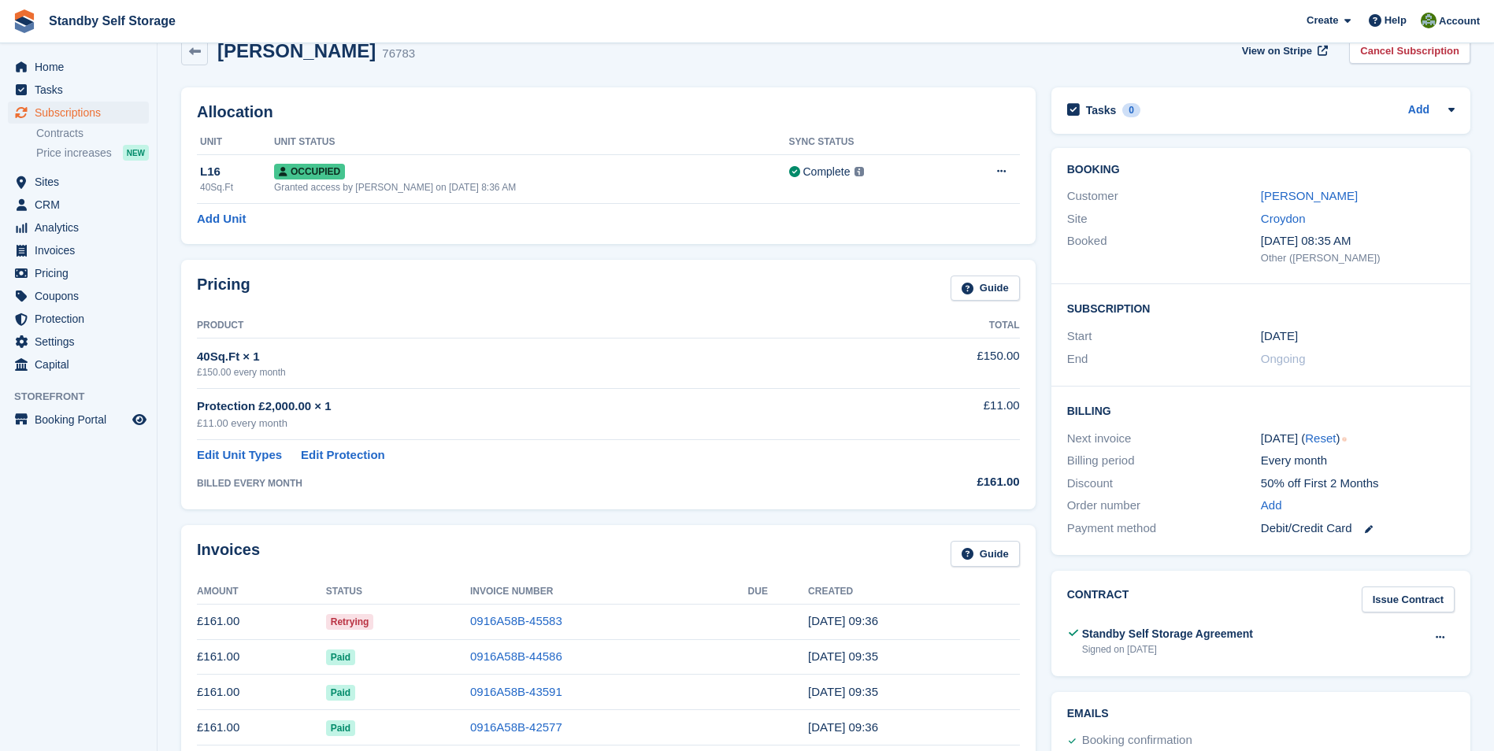
scroll to position [202, 0]
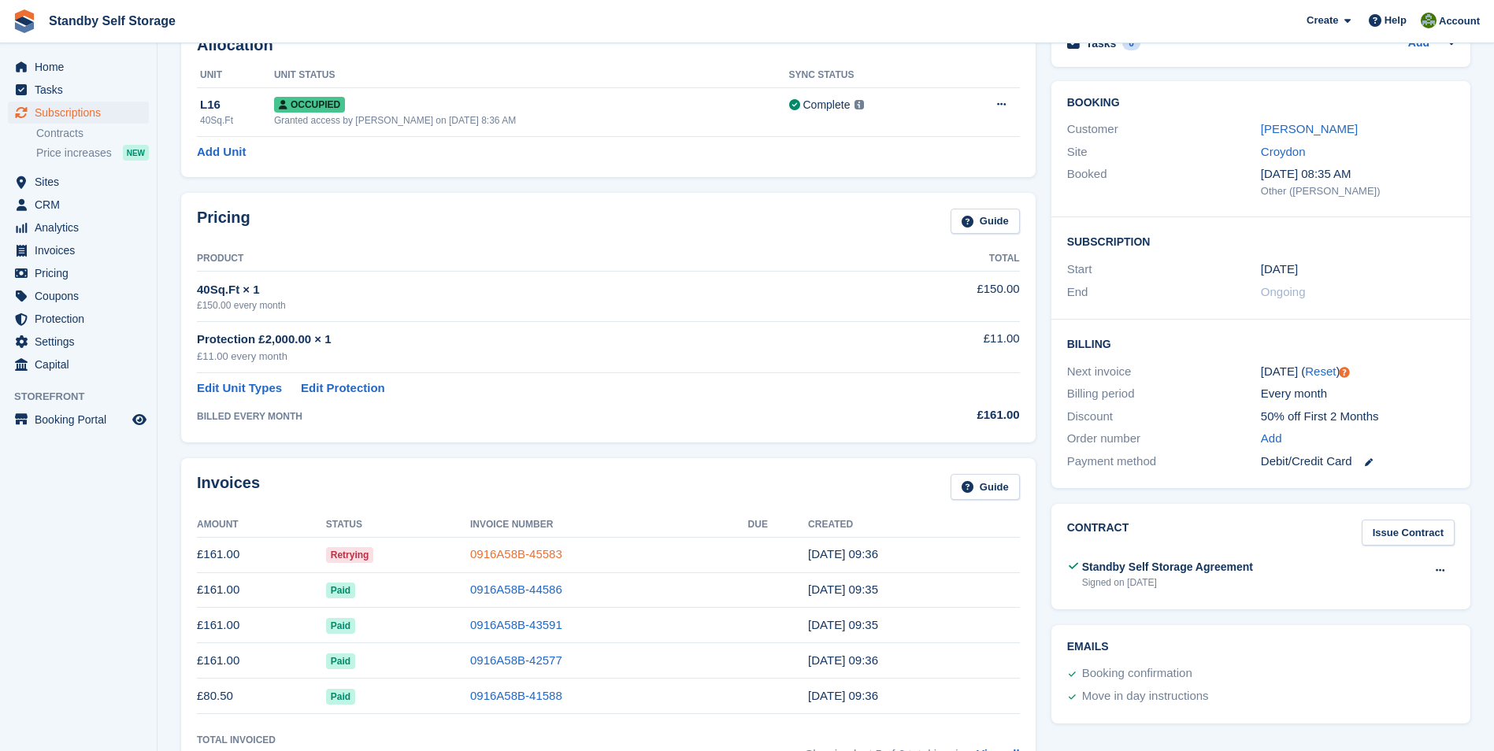
click at [527, 552] on link "0916A58B-45583" at bounding box center [516, 553] width 92 height 13
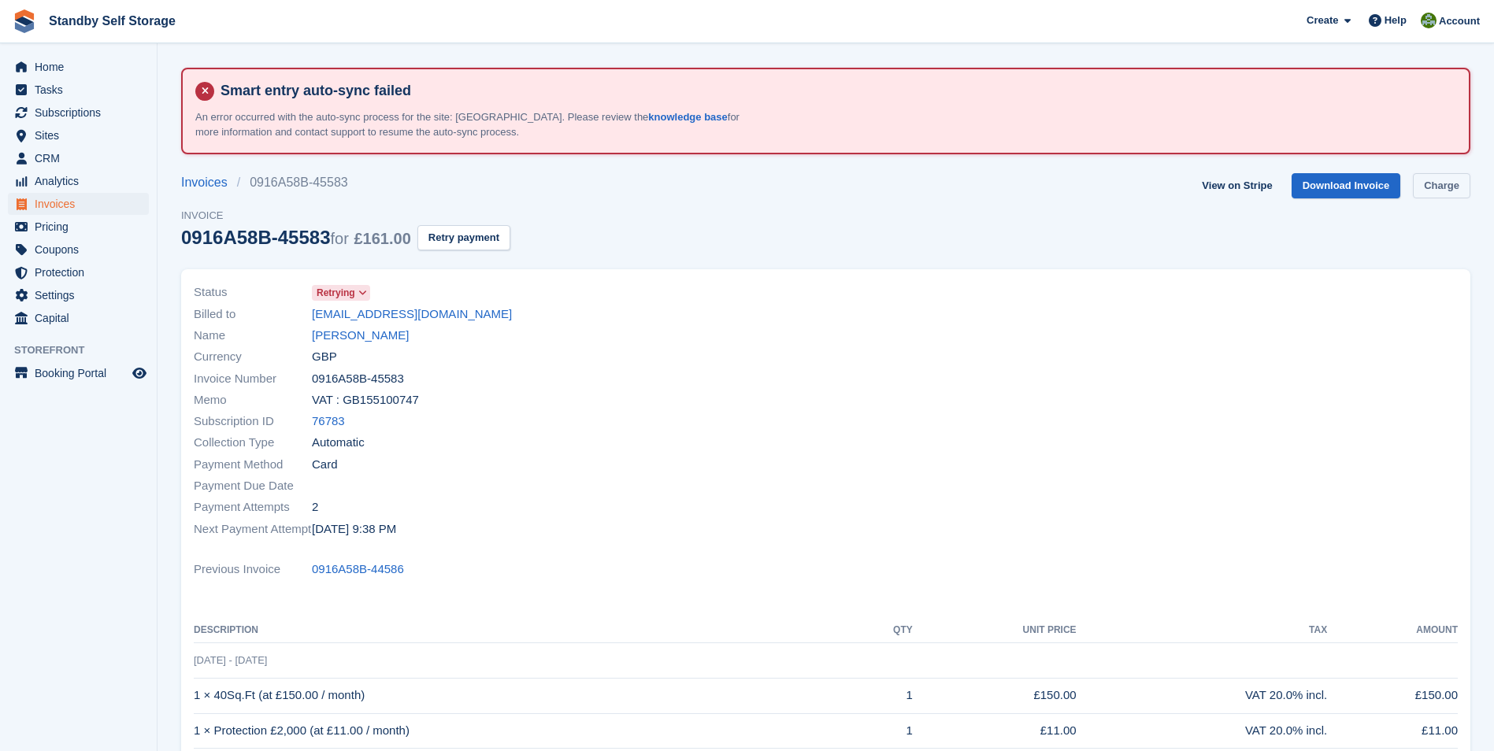
click at [1444, 187] on link "Charge" at bounding box center [1441, 186] width 57 height 26
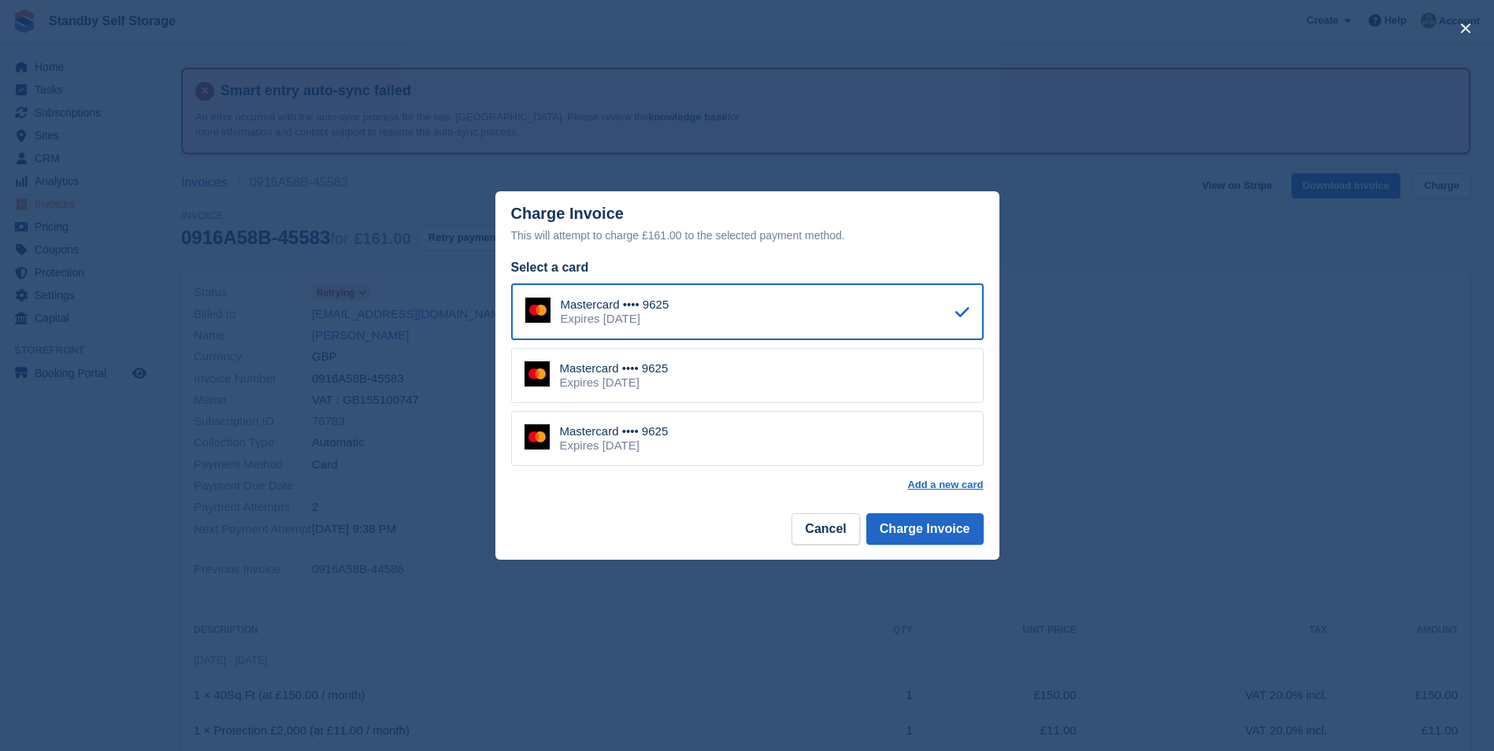
click at [668, 446] on div "Expires October 2026" at bounding box center [614, 446] width 109 height 14
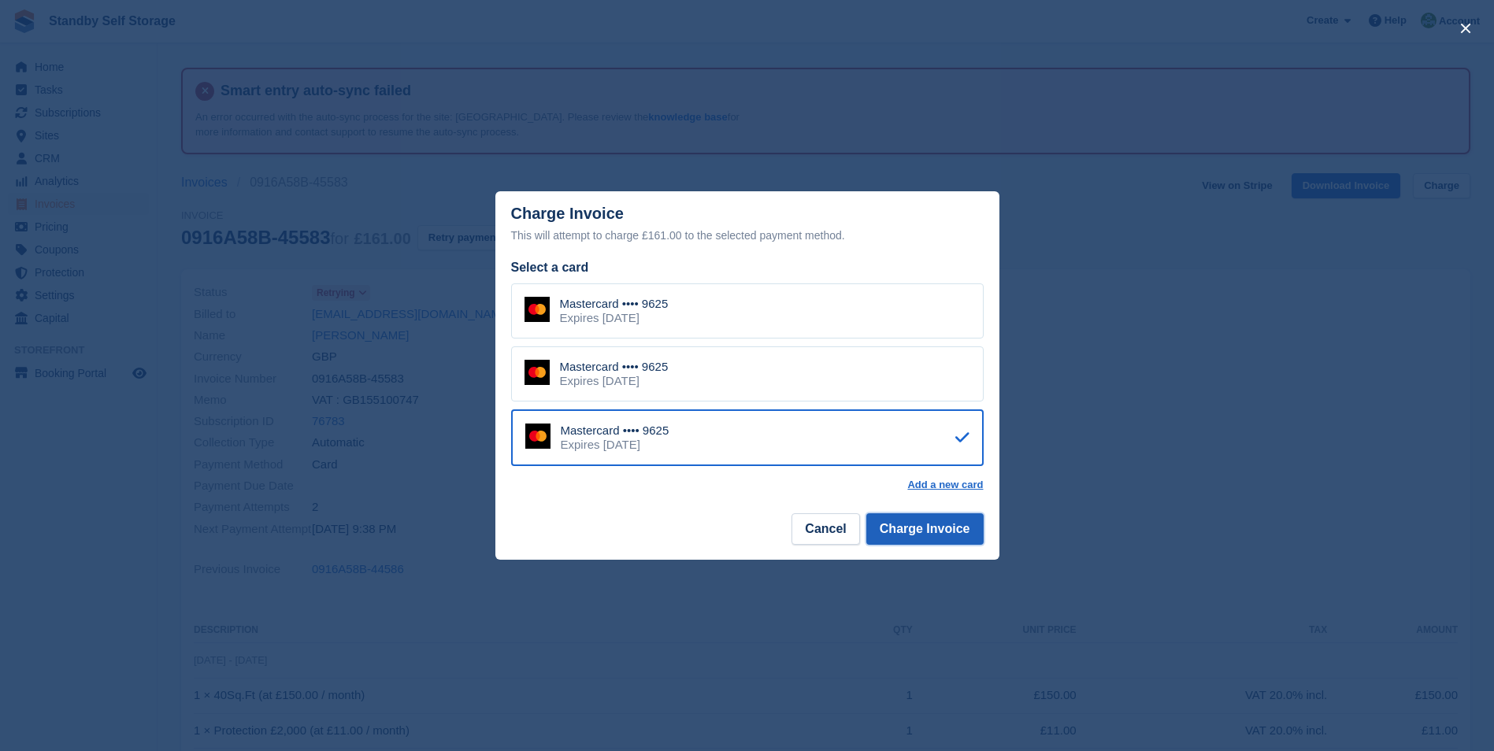
click at [918, 536] on button "Charge Invoice" at bounding box center [924, 530] width 117 height 32
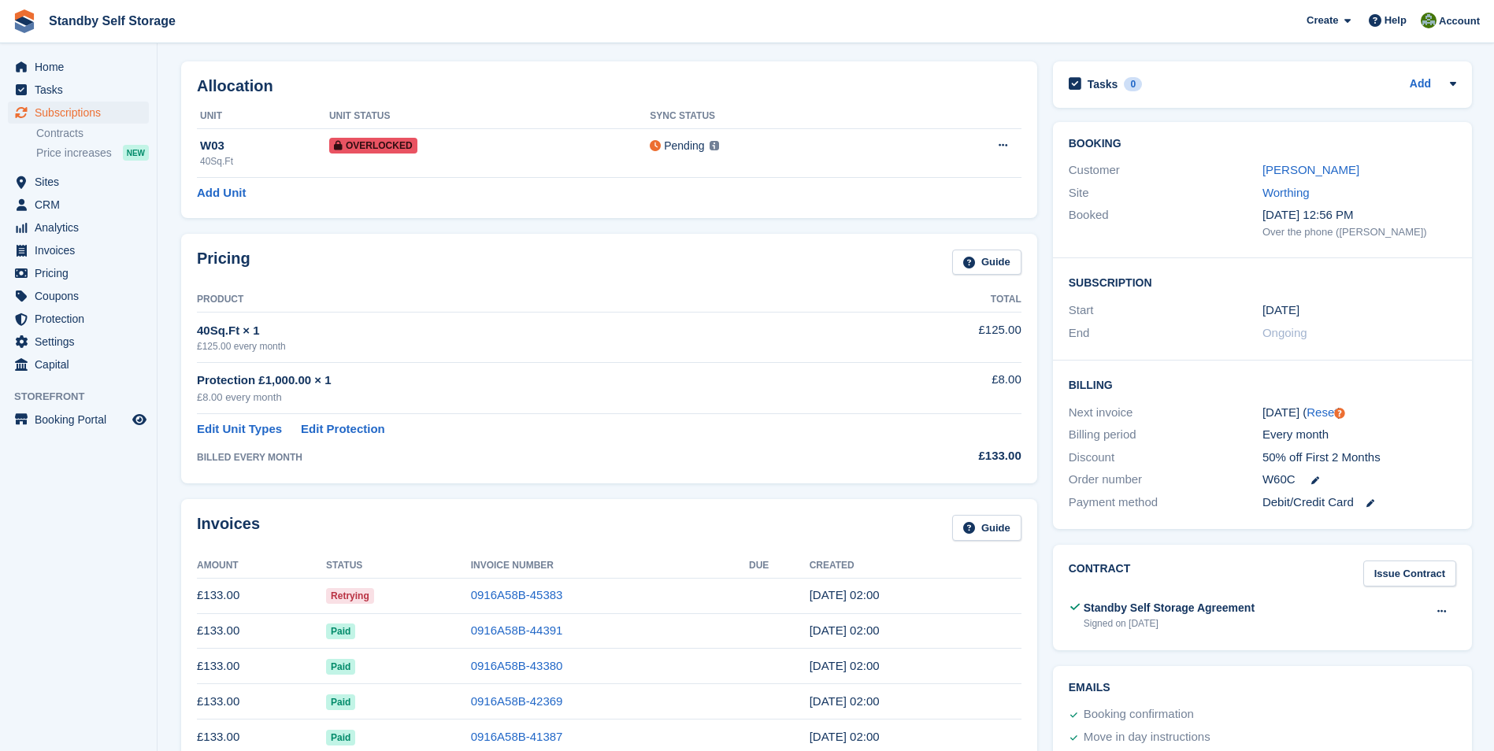
scroll to position [179, 0]
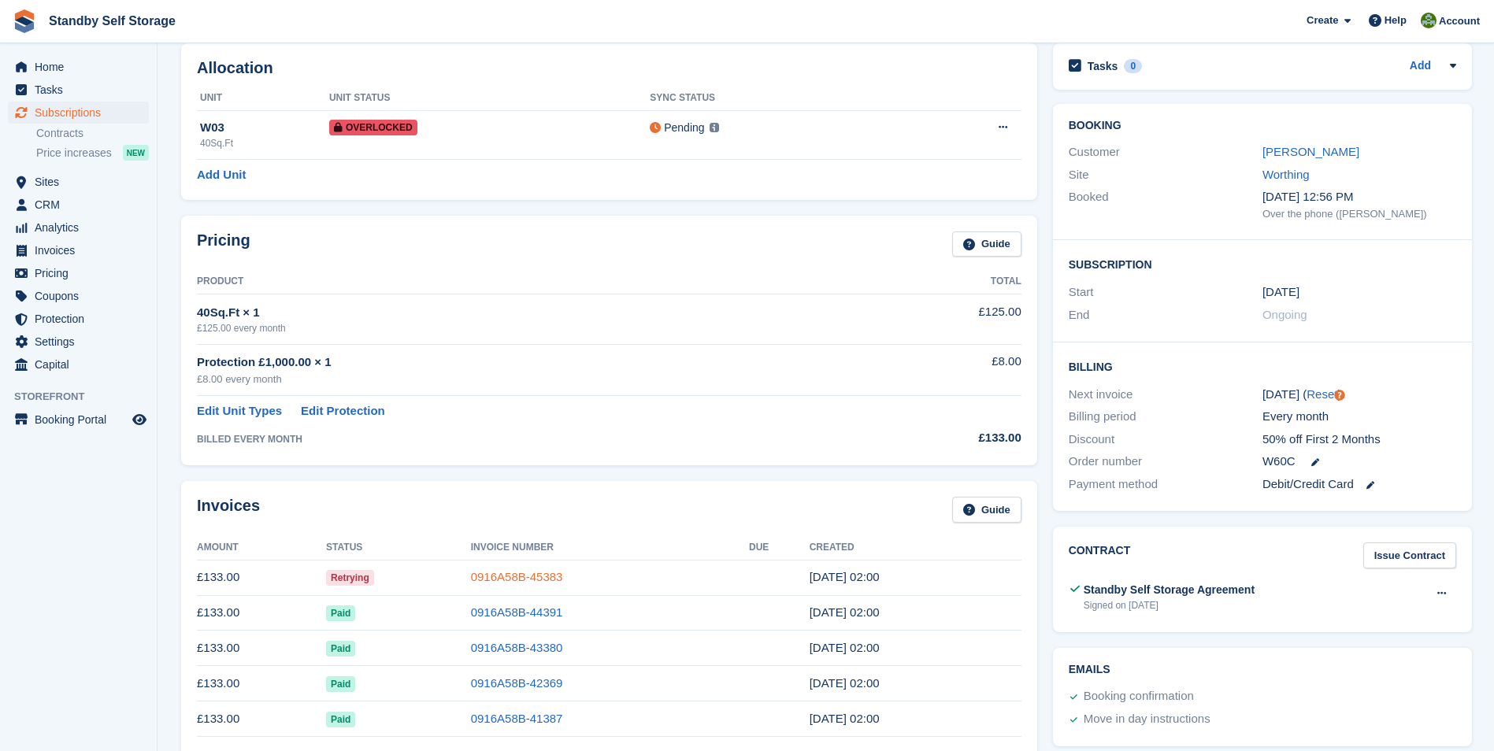
click at [517, 576] on link "0916A58B-45383" at bounding box center [517, 576] width 92 height 13
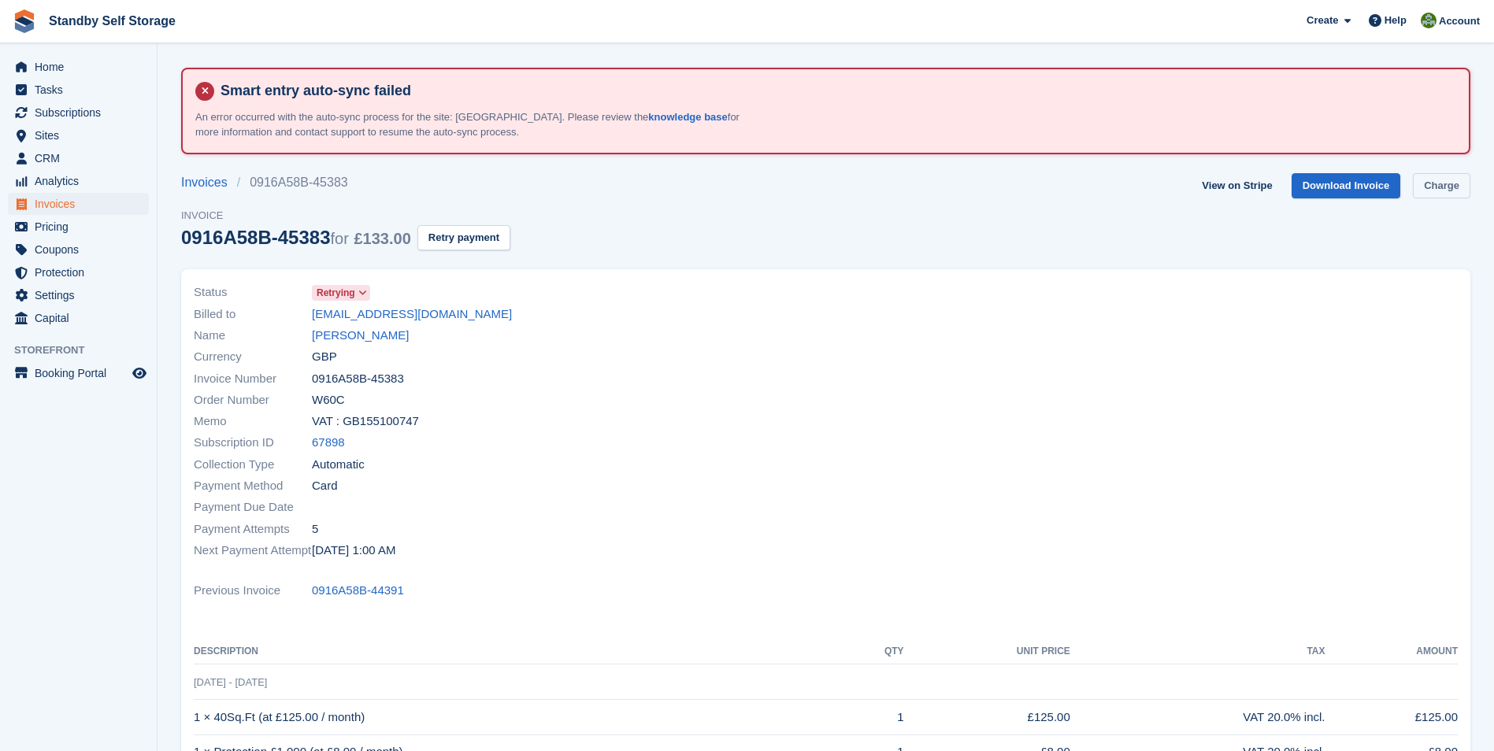
click at [1443, 175] on link "Charge" at bounding box center [1441, 186] width 57 height 26
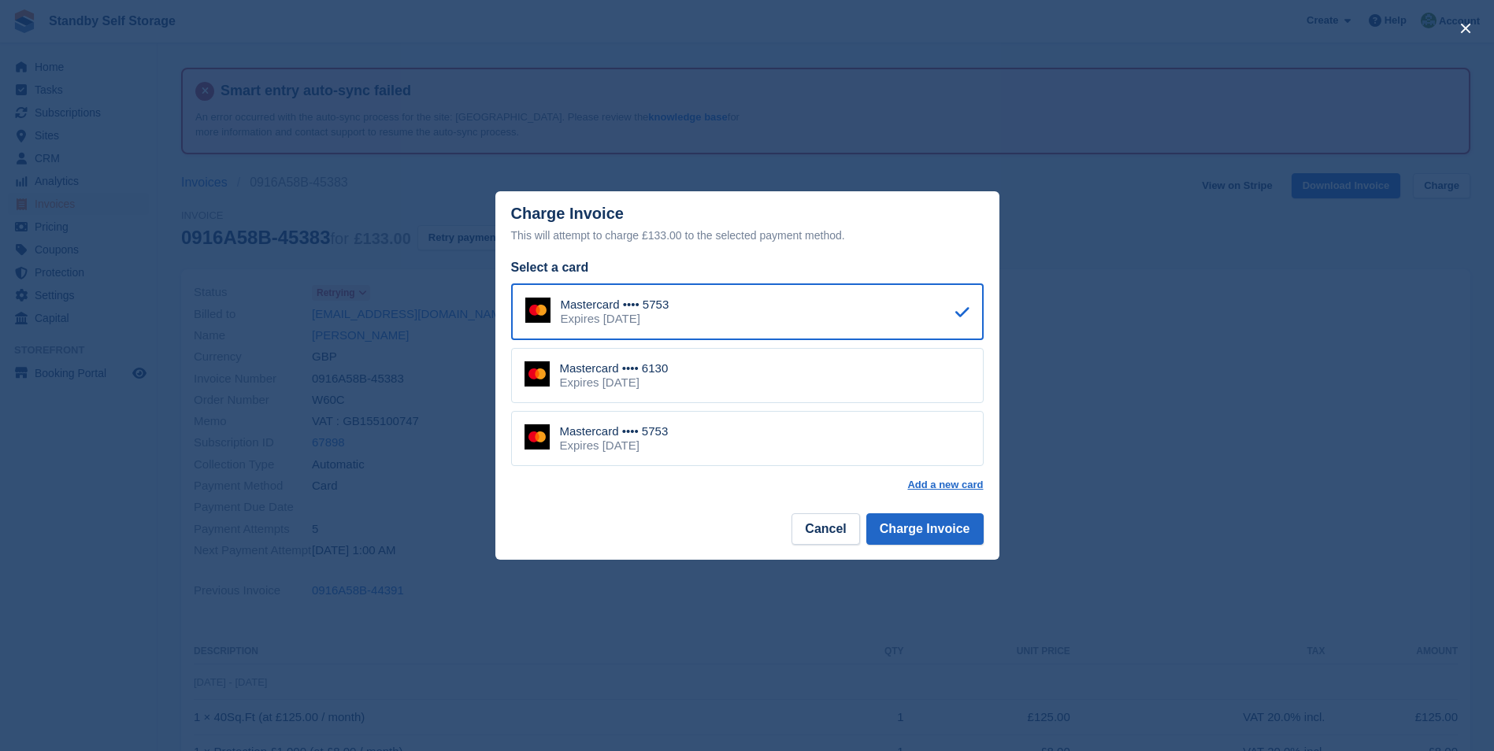
click at [714, 377] on div "Mastercard •••• 6130 Expires [DATE]" at bounding box center [747, 375] width 473 height 55
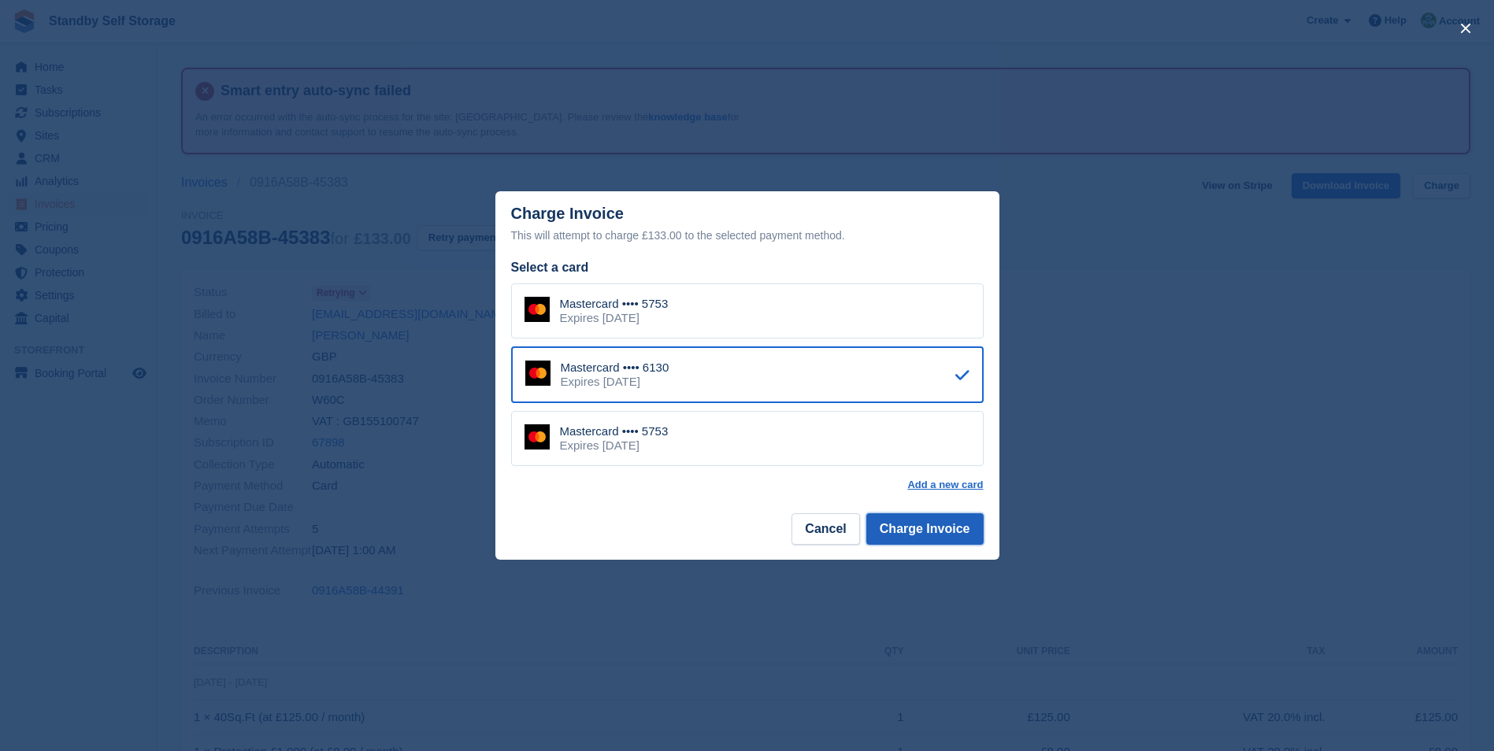
click at [900, 532] on button "Charge Invoice" at bounding box center [924, 530] width 117 height 32
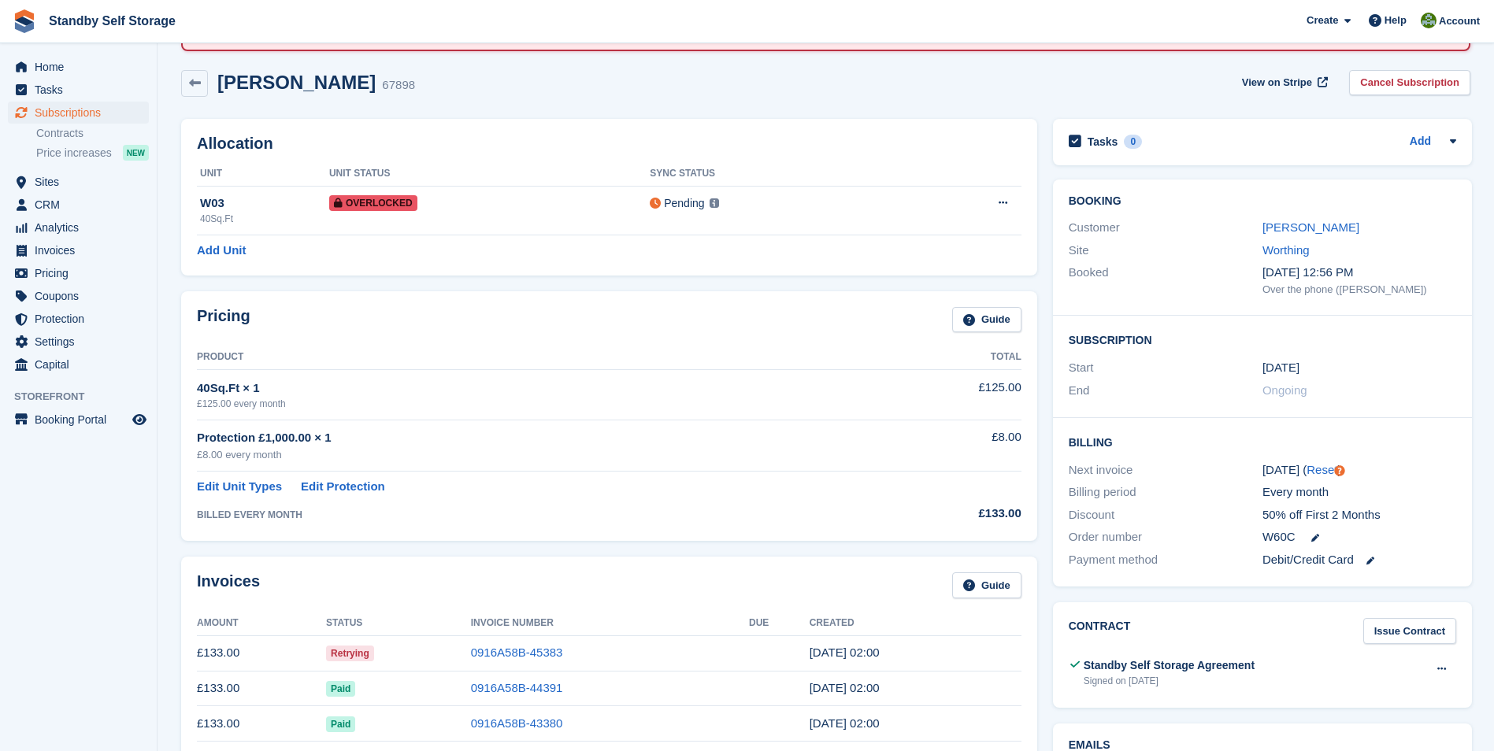
scroll to position [143, 0]
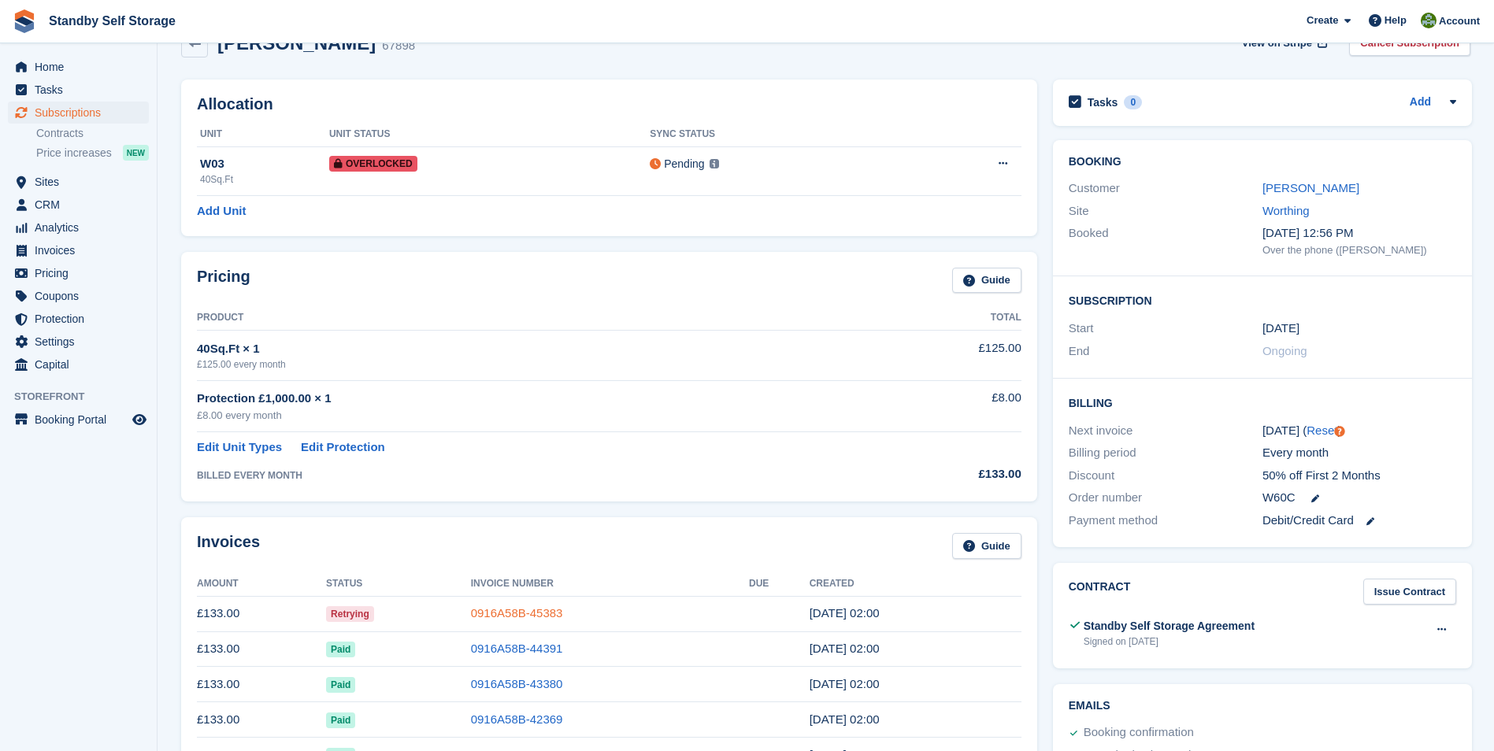
click at [493, 611] on link "0916A58B-45383" at bounding box center [517, 612] width 92 height 13
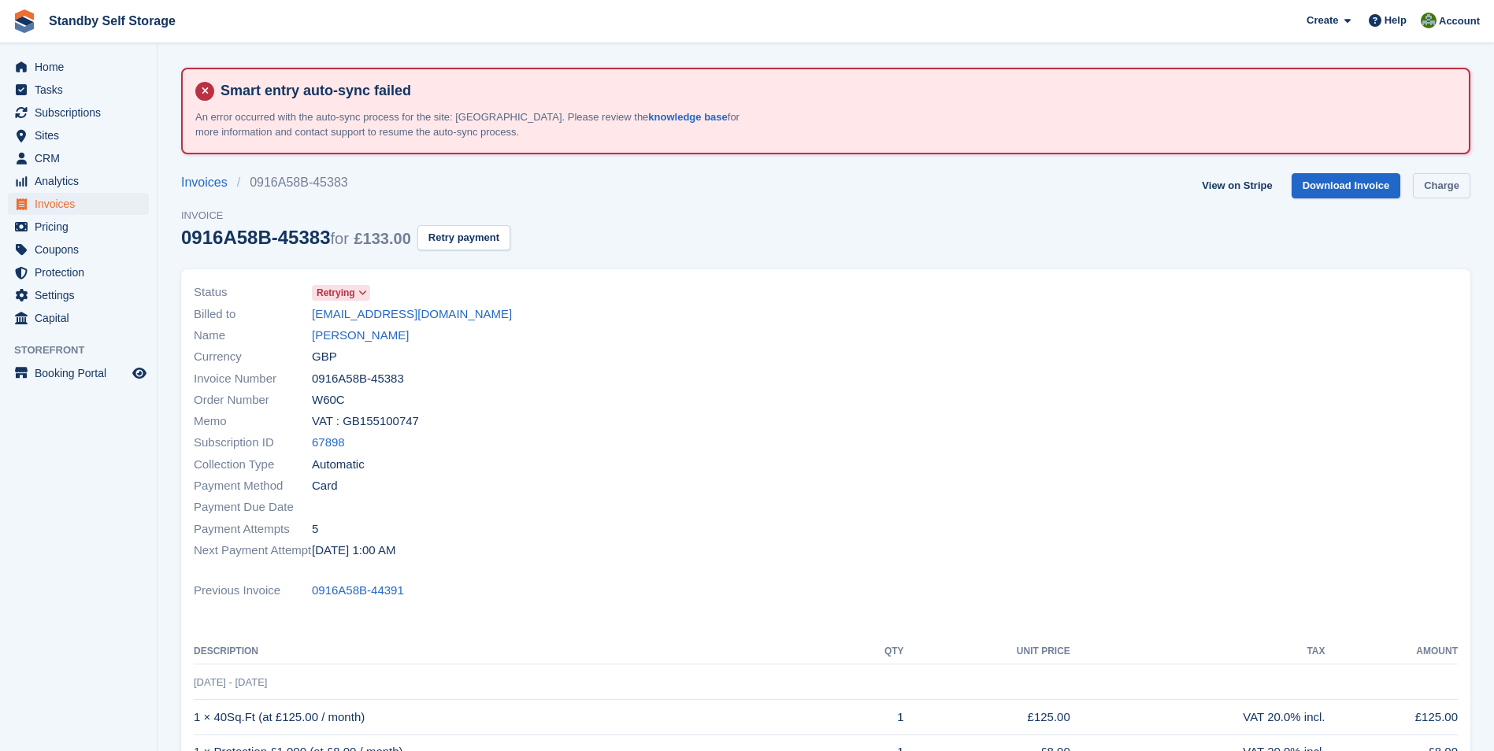
click at [1437, 187] on link "Charge" at bounding box center [1441, 186] width 57 height 26
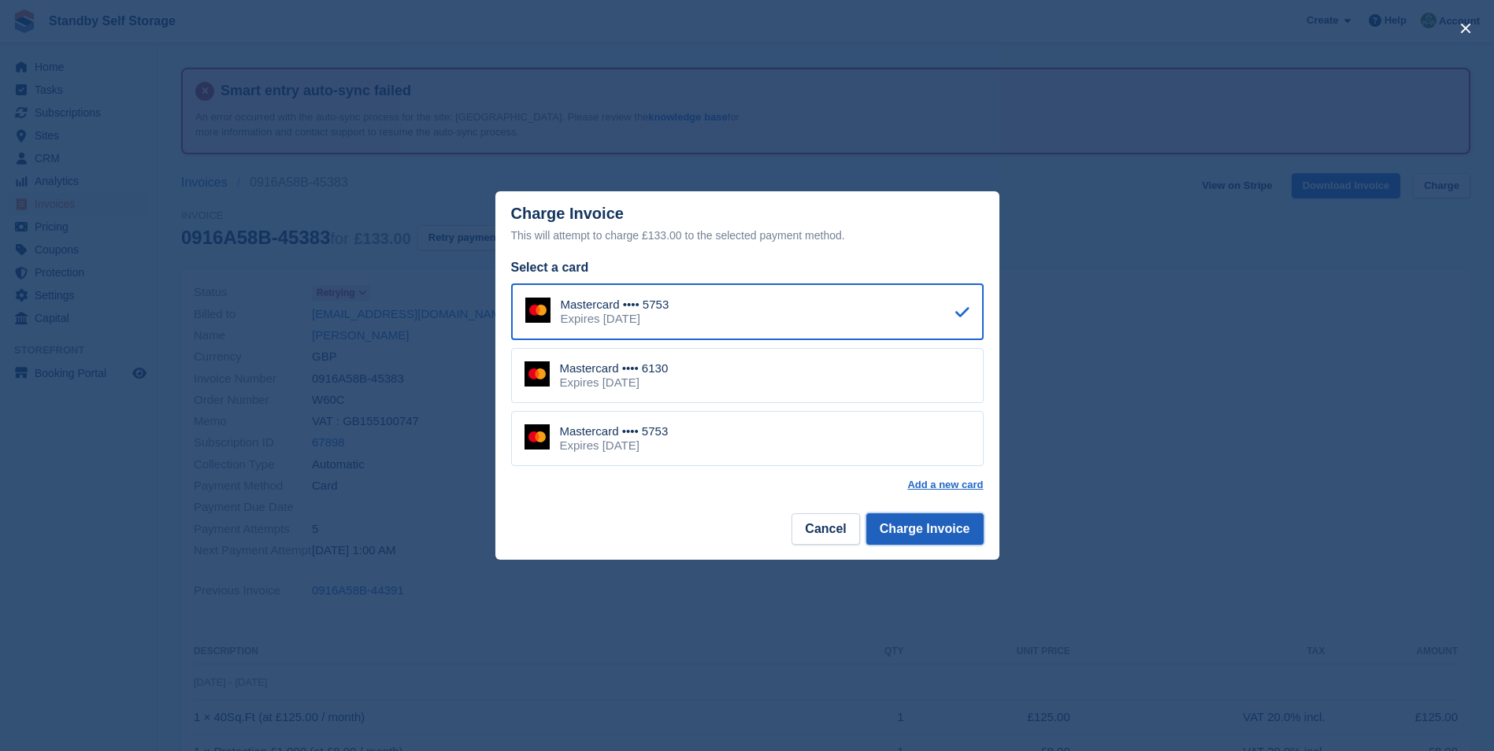
click at [902, 531] on button "Charge Invoice" at bounding box center [924, 530] width 117 height 32
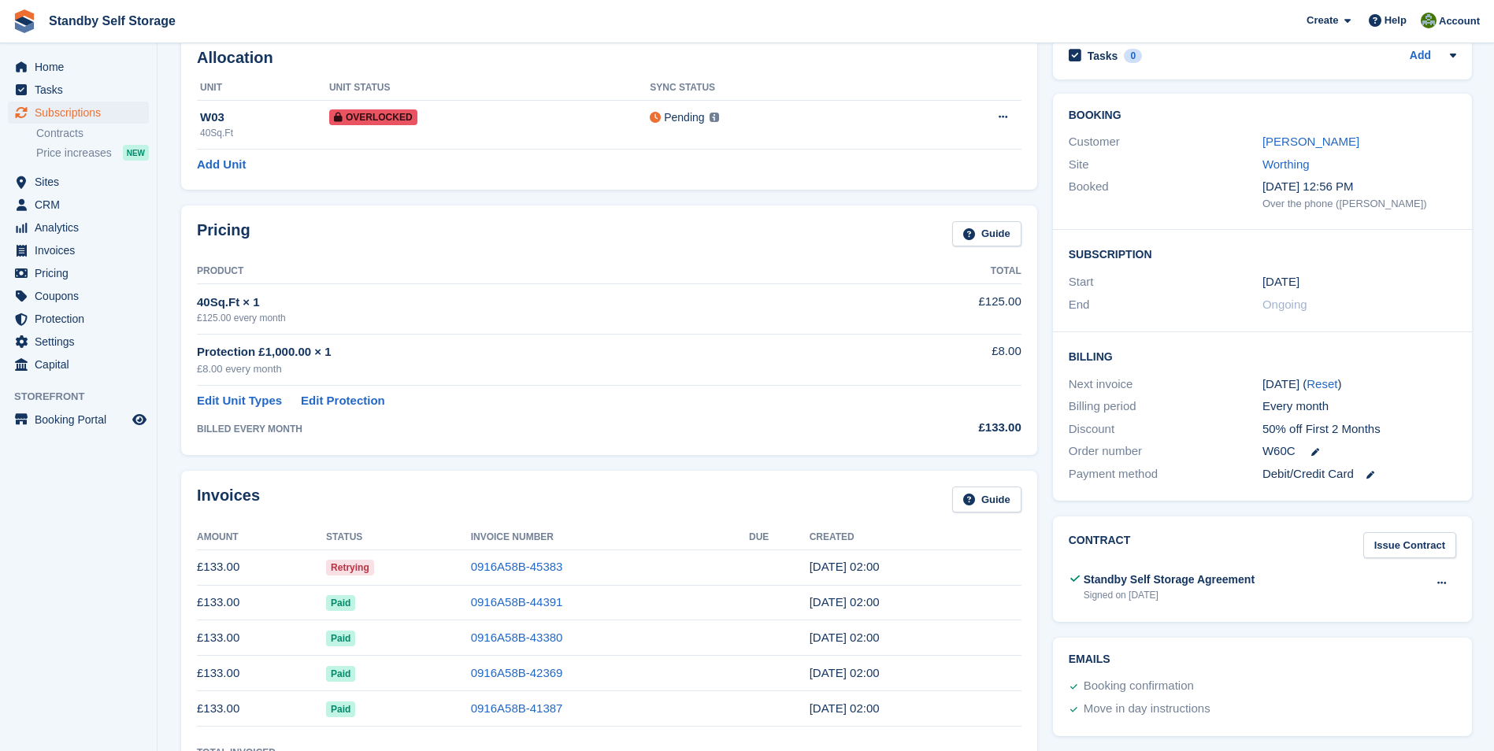
scroll to position [228, 0]
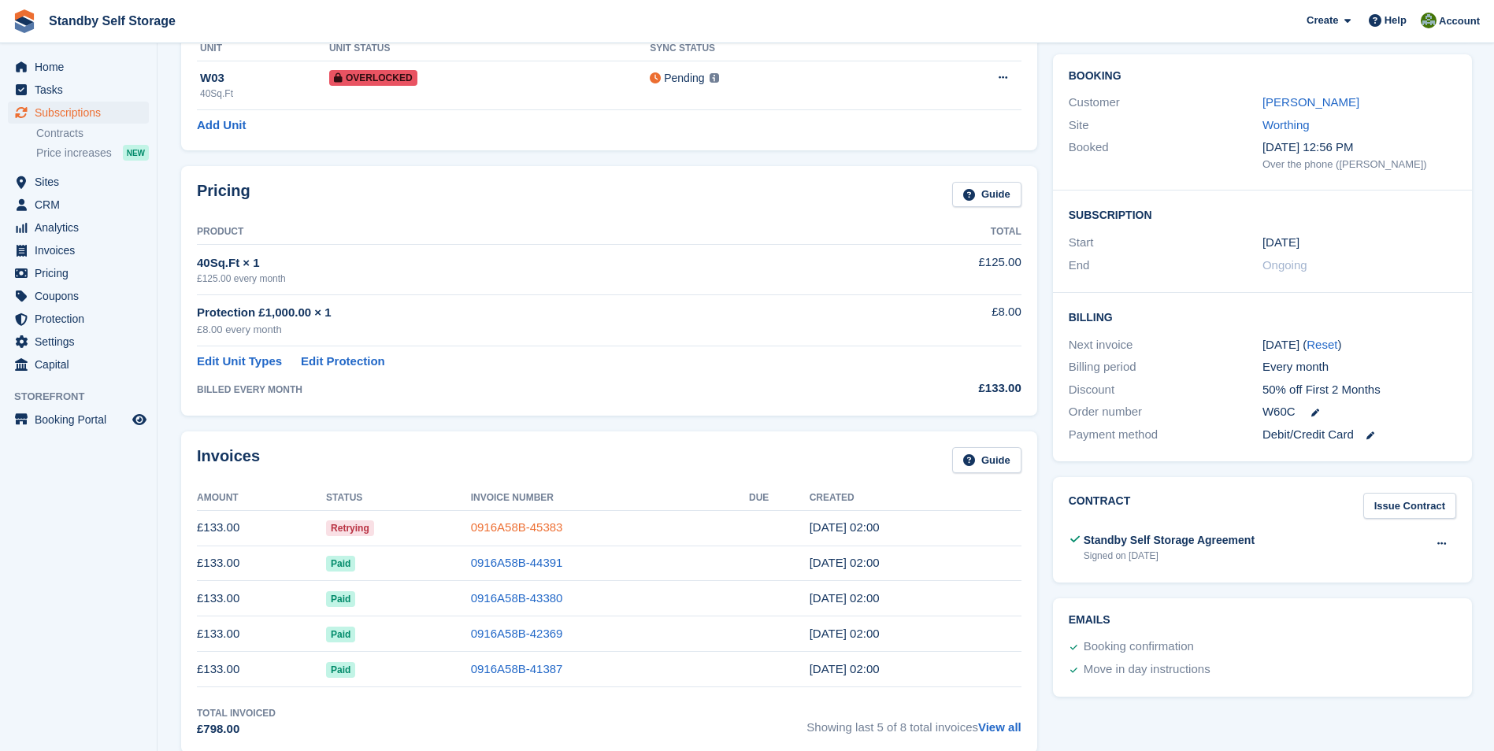
click at [488, 522] on link "0916A58B-45383" at bounding box center [517, 527] width 92 height 13
click at [558, 528] on link "0916A58B-45383" at bounding box center [517, 527] width 92 height 13
click at [520, 526] on link "0916A58B-45383" at bounding box center [517, 527] width 92 height 13
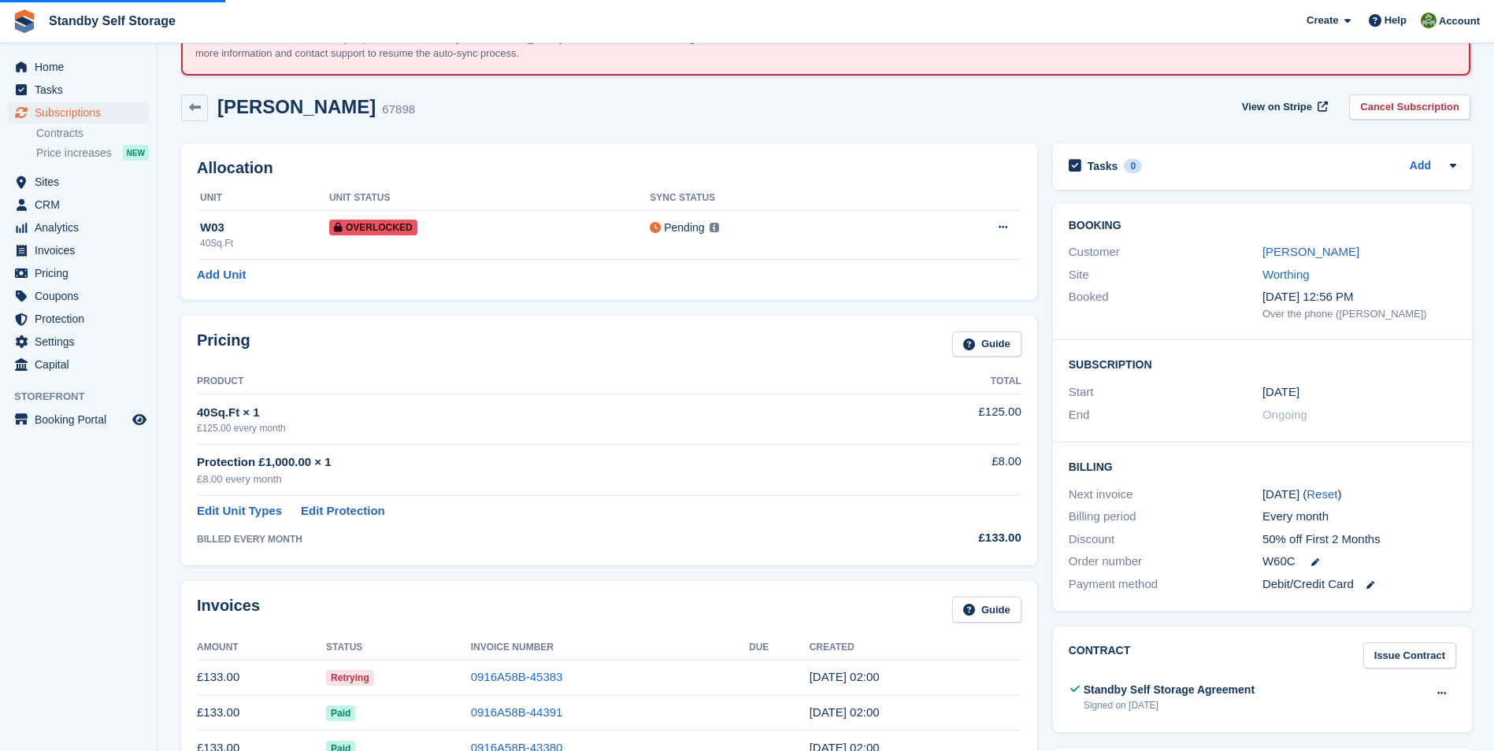
scroll to position [0, 0]
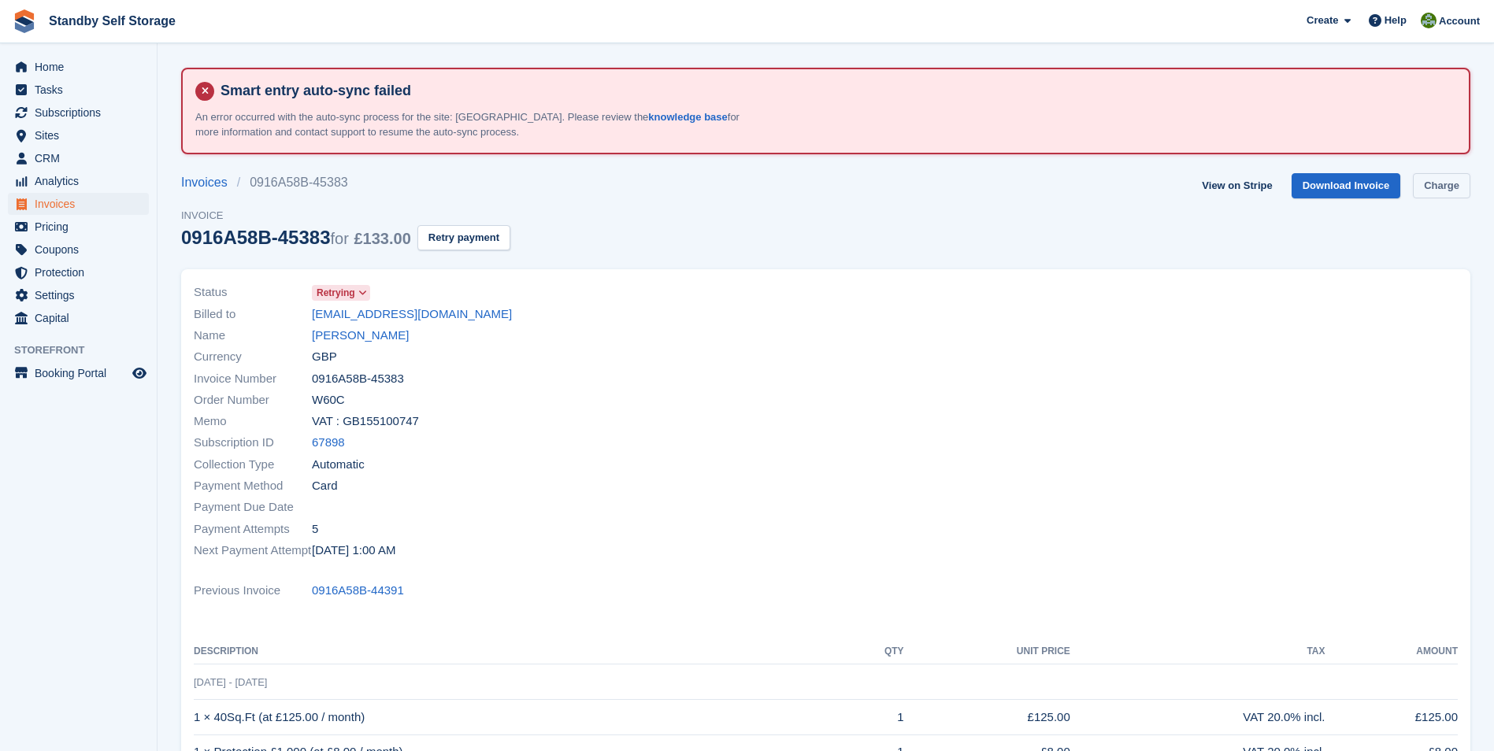
click at [1443, 189] on link "Charge" at bounding box center [1441, 186] width 57 height 26
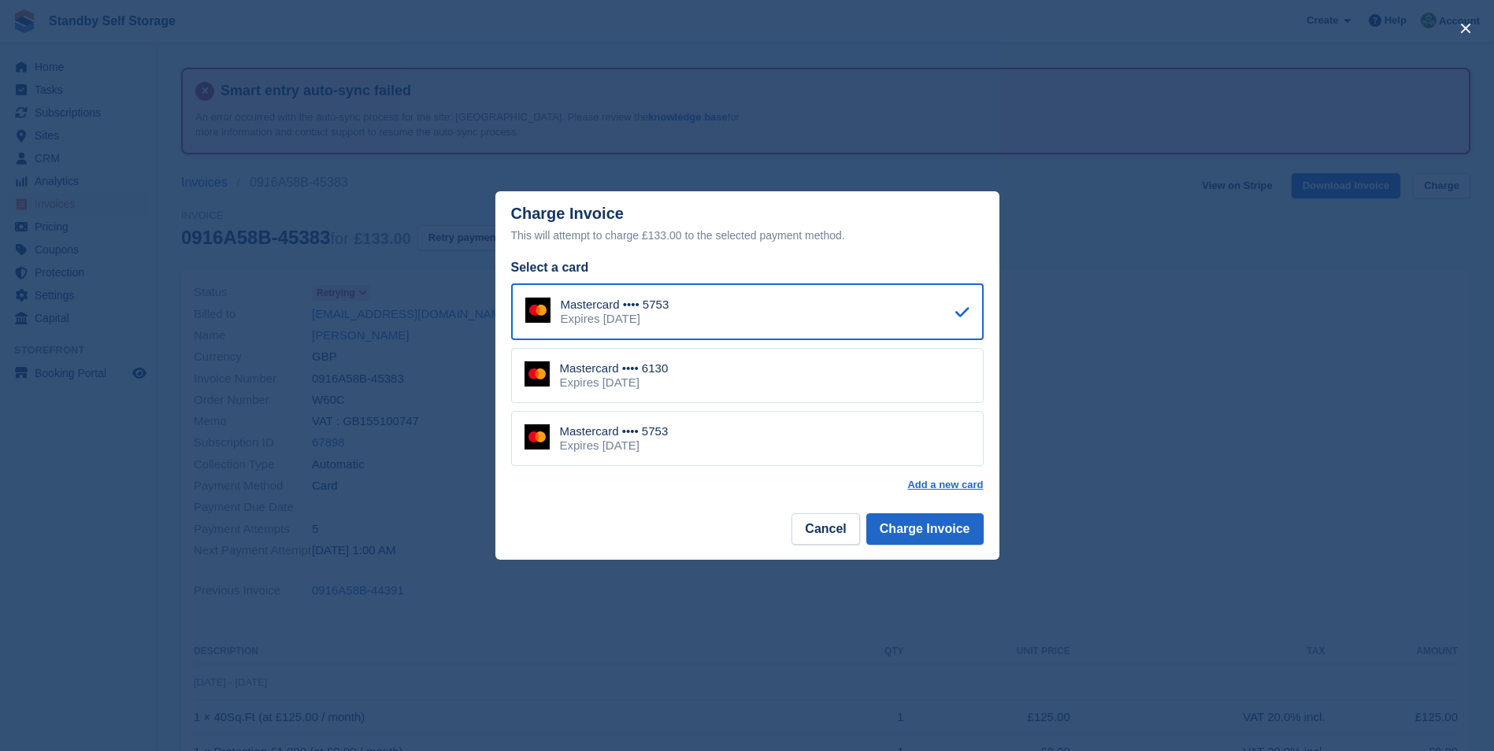
click at [683, 376] on div "Mastercard •••• 6130 Expires [DATE]" at bounding box center [747, 375] width 473 height 55
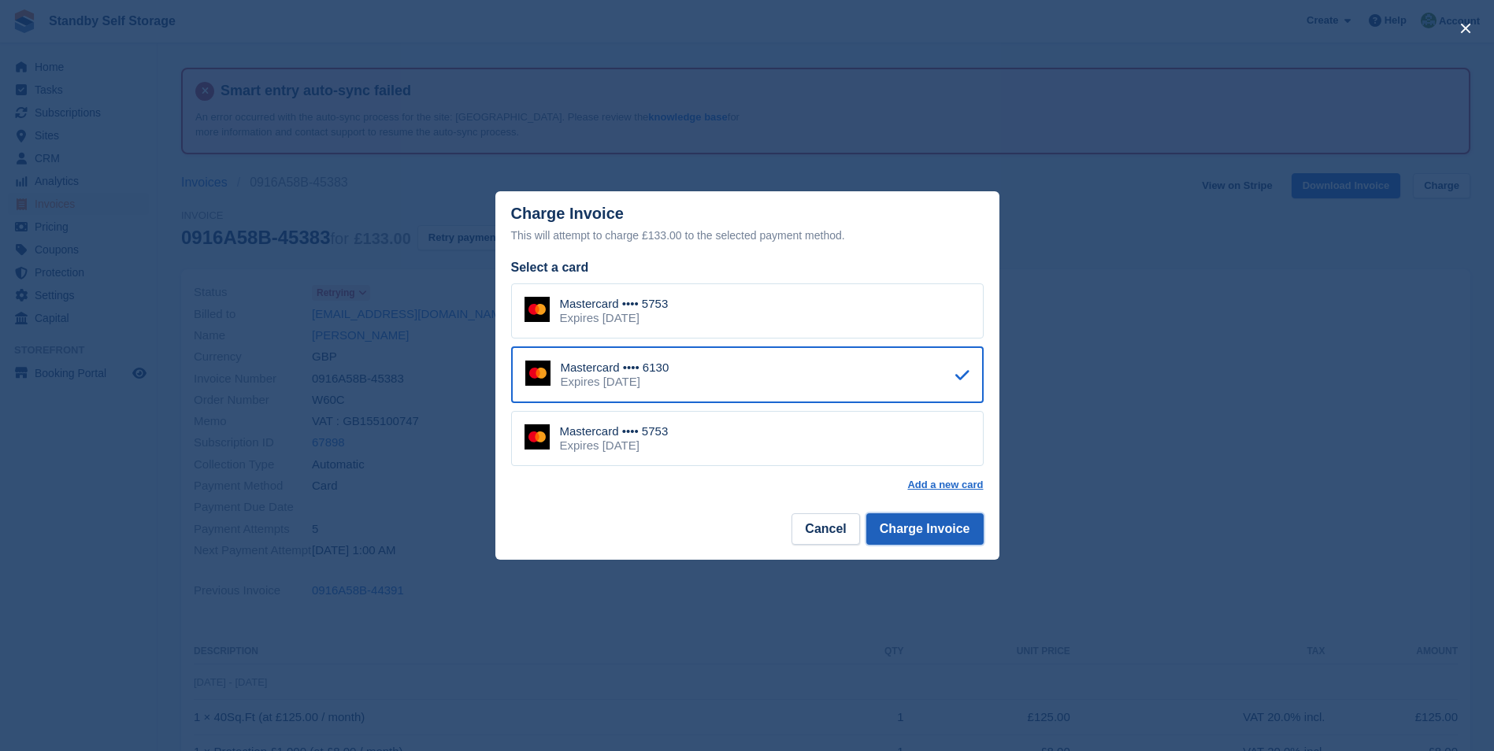
click at [892, 521] on button "Charge Invoice" at bounding box center [924, 530] width 117 height 32
